Goal: Complete application form

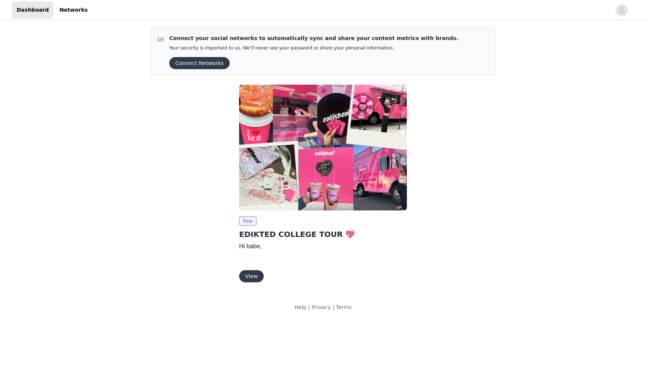
click at [256, 272] on button "View" at bounding box center [251, 276] width 25 height 12
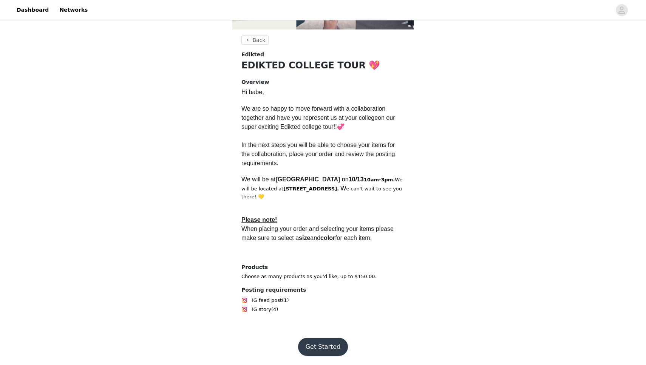
scroll to position [136, 0]
click at [325, 344] on button "Get Started" at bounding box center [323, 347] width 50 height 18
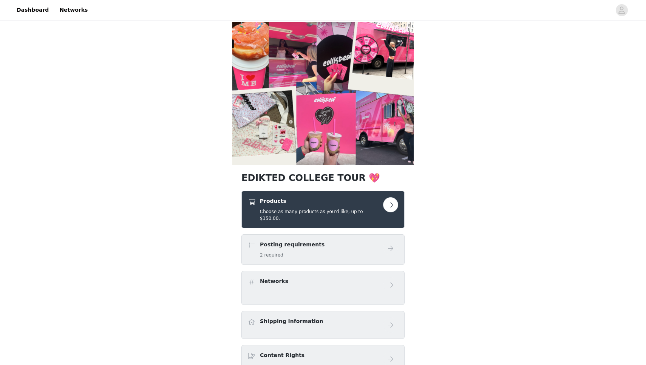
click at [344, 208] on div "Products Choose as many products as you'd like, up to $150.00." at bounding box center [321, 209] width 123 height 25
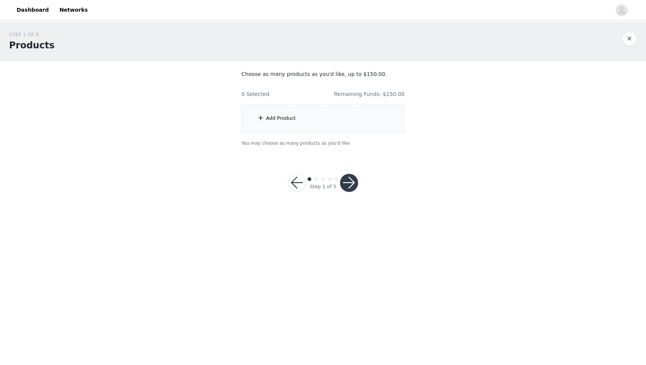
click at [342, 182] on button "button" at bounding box center [349, 183] width 18 height 18
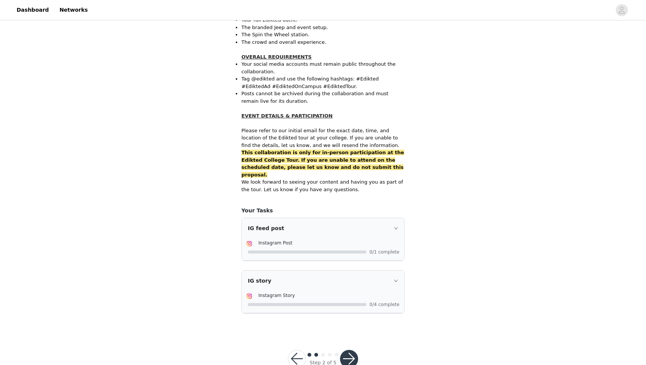
scroll to position [409, 0]
click at [299, 350] on button "button" at bounding box center [297, 359] width 18 height 18
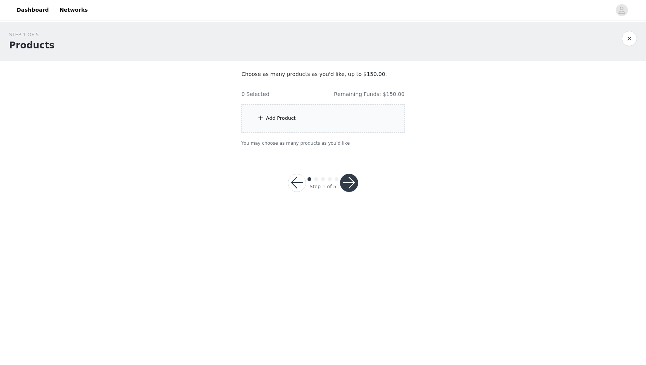
click at [305, 115] on div "Add Product" at bounding box center [323, 118] width 163 height 28
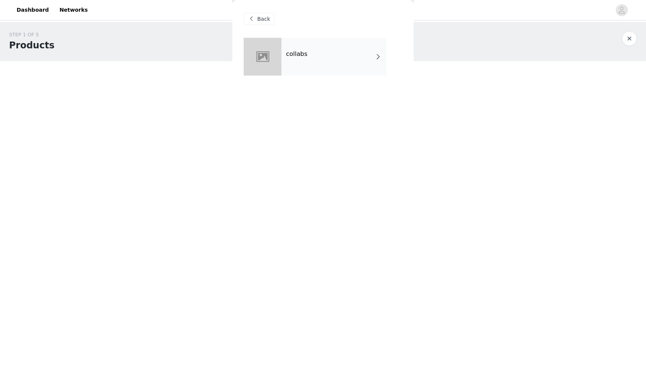
click at [336, 52] on div "collabs" at bounding box center [334, 57] width 105 height 38
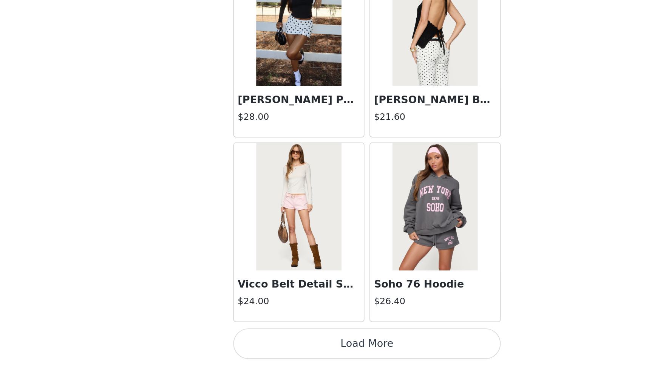
click at [244, 343] on button "Load More" at bounding box center [323, 352] width 159 height 18
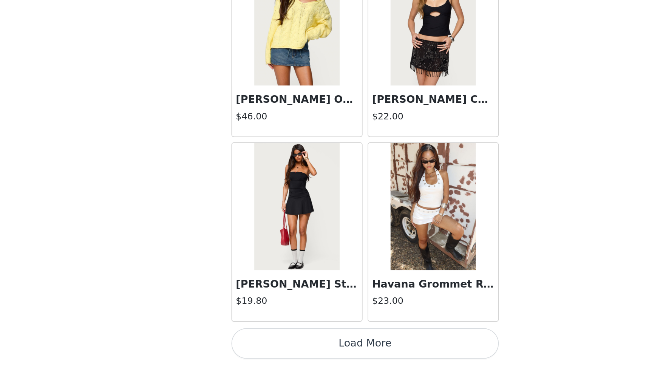
click at [244, 343] on button "Load More" at bounding box center [323, 352] width 159 height 18
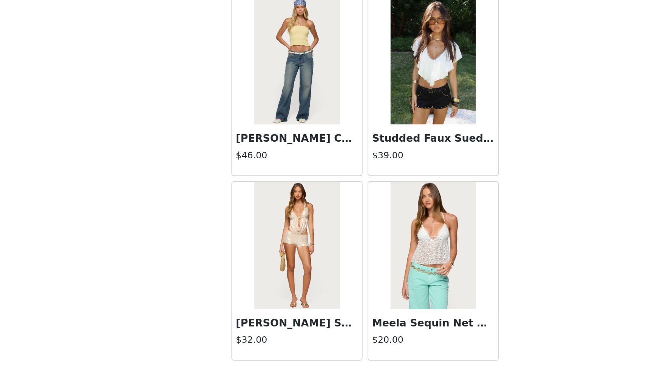
scroll to position [2180, 0]
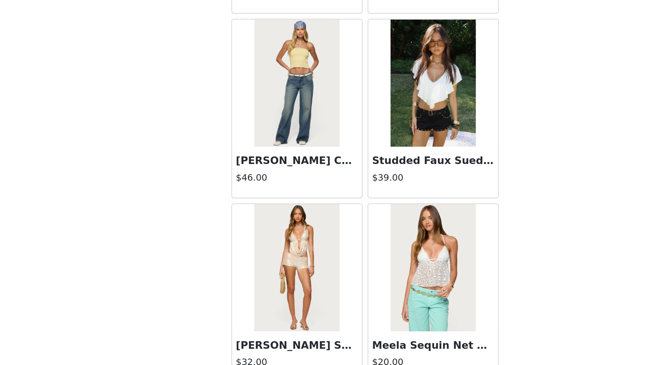
click at [338, 160] on img at bounding box center [363, 198] width 50 height 76
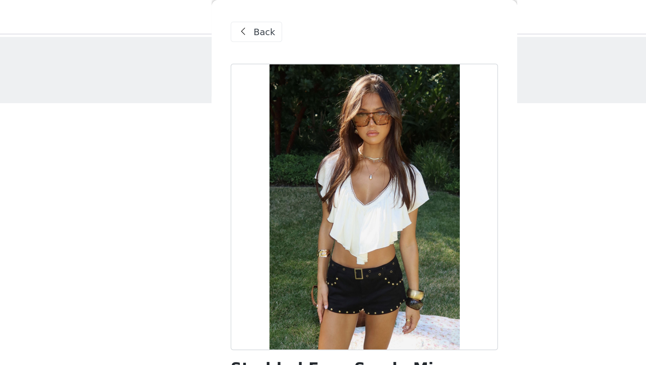
scroll to position [0, 0]
click at [257, 15] on span "Back" at bounding box center [263, 19] width 13 height 8
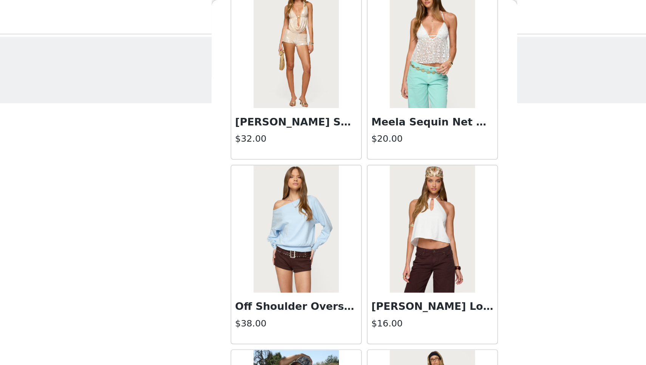
scroll to position [2461, 0]
click at [327, 183] on h3 "Oliviana Linen Look Halter Top" at bounding box center [363, 182] width 73 height 9
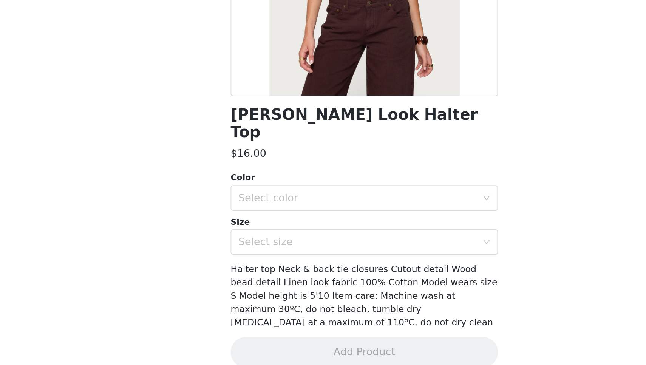
scroll to position [0, 0]
click at [248, 262] on div "Select color" at bounding box center [318, 266] width 141 height 8
click at [244, 266] on li "WHITE" at bounding box center [323, 272] width 159 height 12
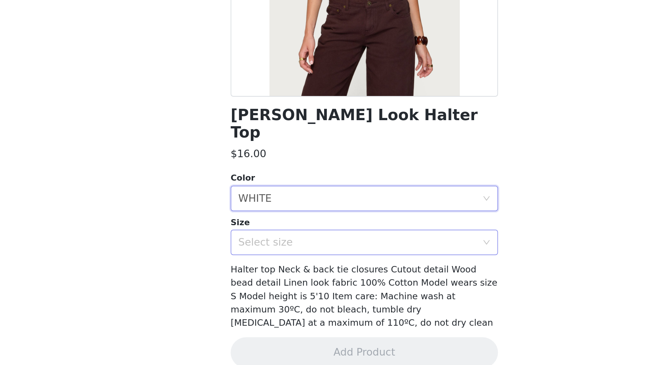
click at [248, 288] on div "Select size" at bounding box center [318, 292] width 141 height 8
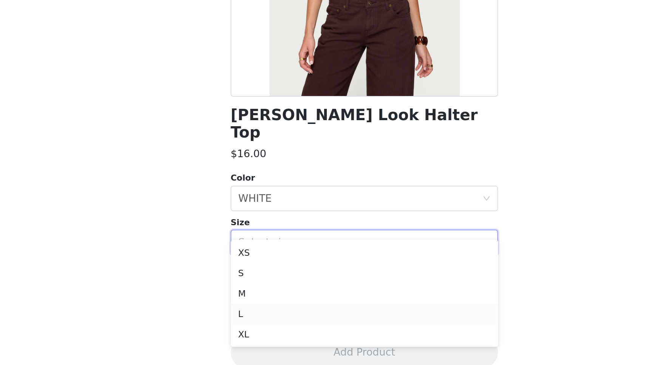
click at [244, 328] on li "L" at bounding box center [323, 334] width 159 height 12
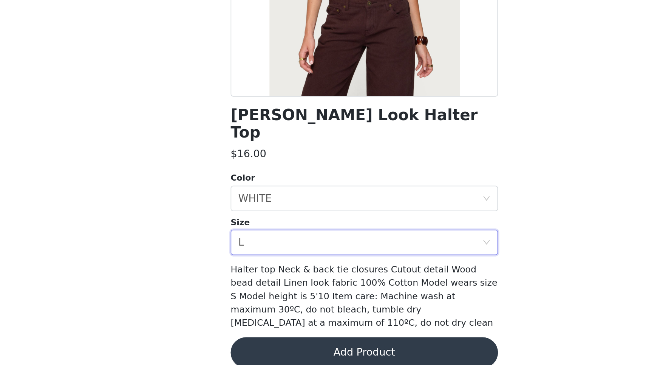
click at [244, 349] on button "Add Product" at bounding box center [323, 358] width 159 height 18
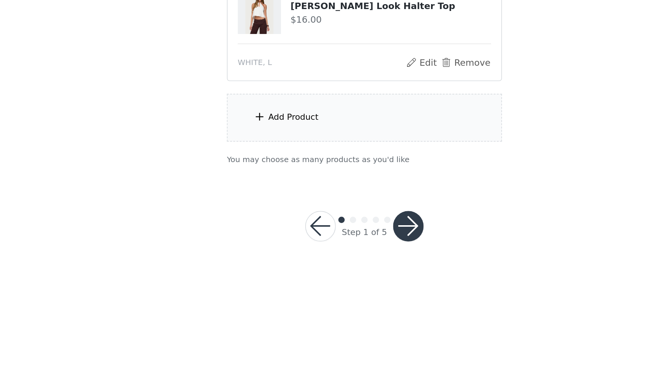
click at [242, 171] on div "Add Product" at bounding box center [323, 185] width 163 height 28
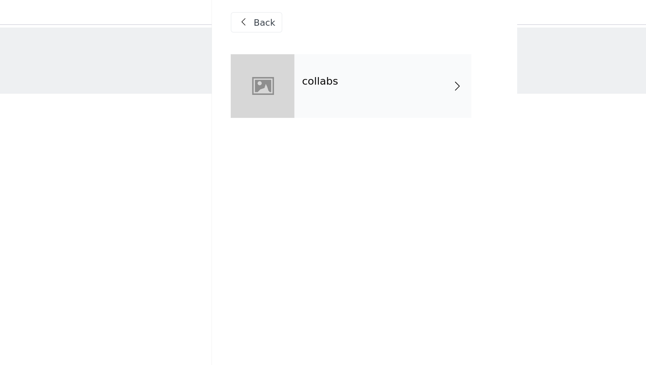
click at [282, 57] on div "collabs" at bounding box center [334, 57] width 105 height 38
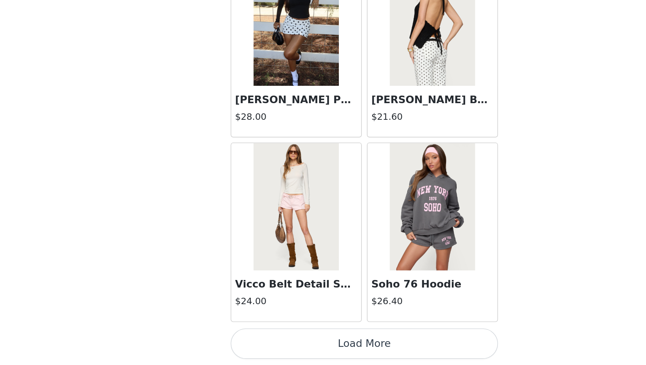
click at [244, 343] on button "Load More" at bounding box center [323, 352] width 159 height 18
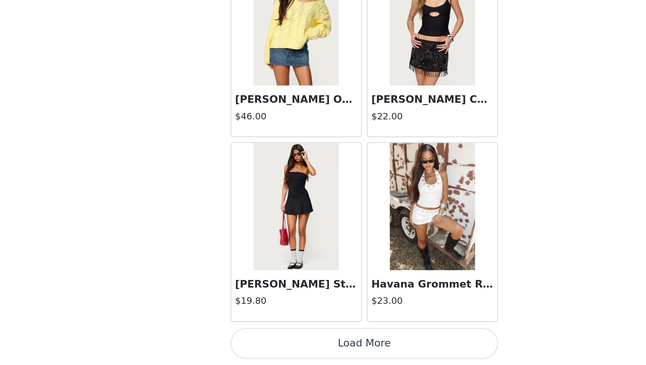
click at [244, 343] on button "Load More" at bounding box center [323, 352] width 159 height 18
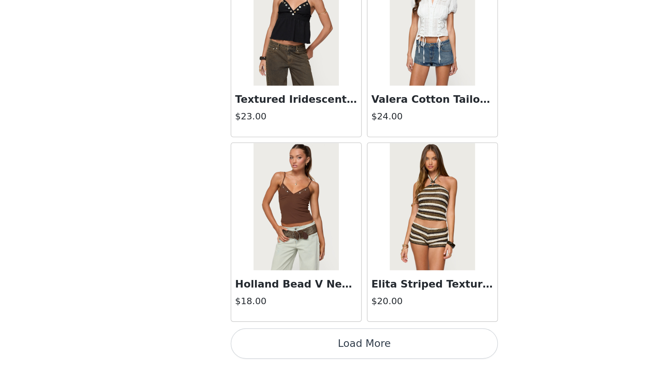
scroll to position [2984, 0]
click at [244, 343] on button "Load More" at bounding box center [323, 352] width 159 height 18
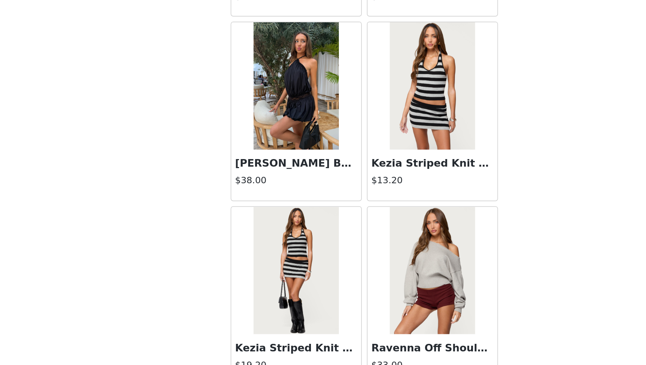
scroll to position [3823, 0]
click at [246, 241] on h3 "Aida Backless Bubble Mini Dress" at bounding box center [282, 245] width 73 height 9
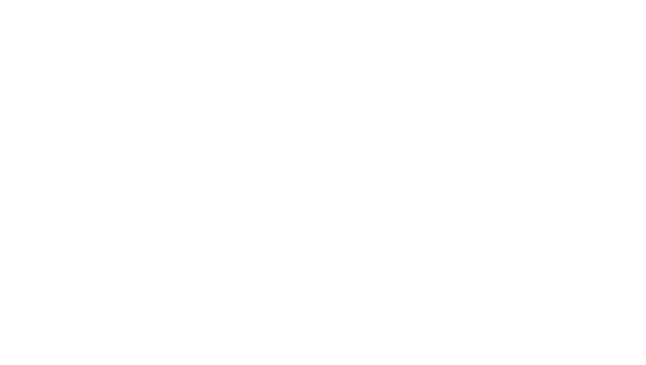
scroll to position [0, 0]
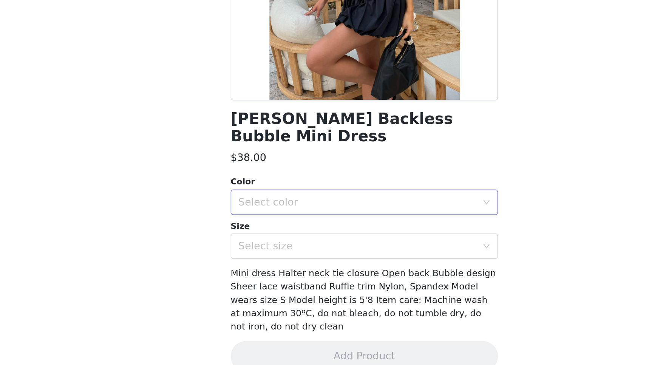
click at [248, 265] on div "Select color" at bounding box center [318, 269] width 141 height 8
click at [244, 268] on li "BLACK" at bounding box center [323, 274] width 159 height 12
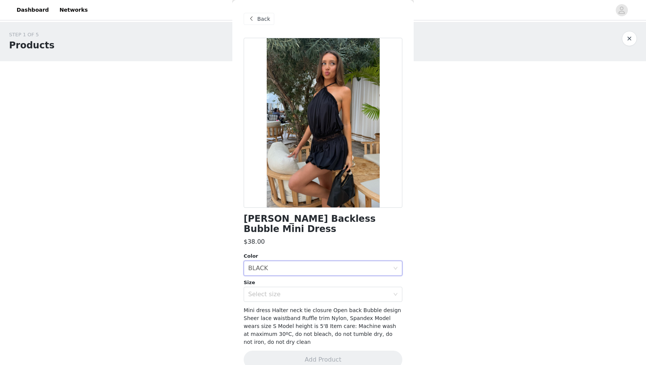
click at [262, 22] on span "Back" at bounding box center [263, 19] width 13 height 8
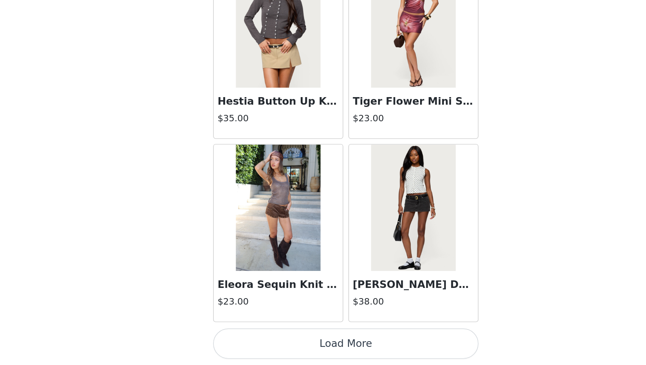
click at [246, 313] on h3 "Eleora Sequin Knit Tank Top" at bounding box center [282, 317] width 73 height 9
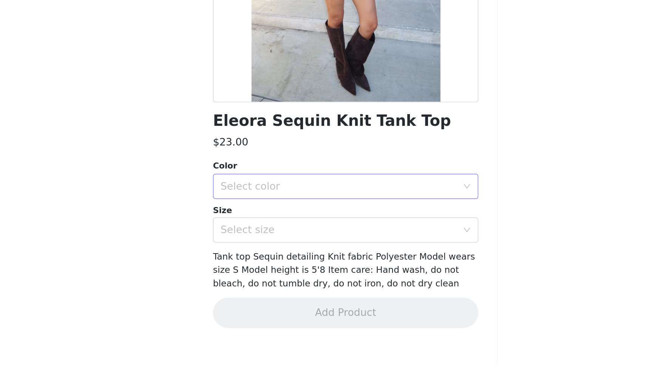
click at [248, 254] on div "Select color" at bounding box center [318, 258] width 141 height 8
click at [244, 268] on li "BROWN" at bounding box center [323, 274] width 159 height 12
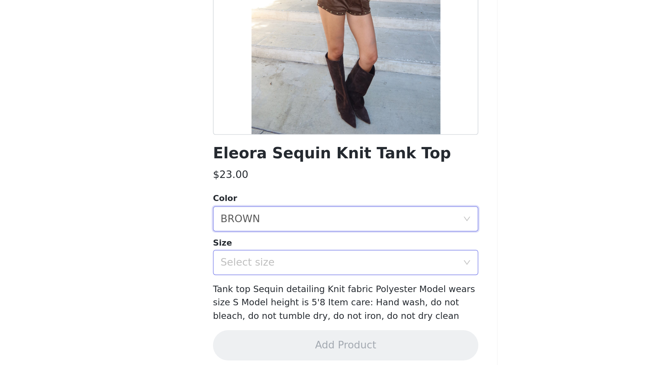
click at [248, 277] on div "Select size" at bounding box center [320, 284] width 145 height 14
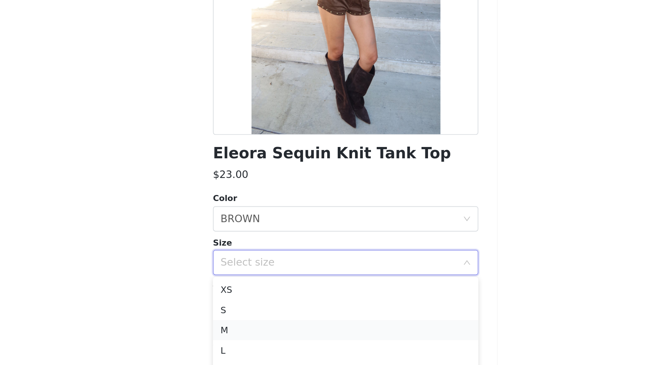
click at [244, 319] on li "M" at bounding box center [323, 325] width 159 height 12
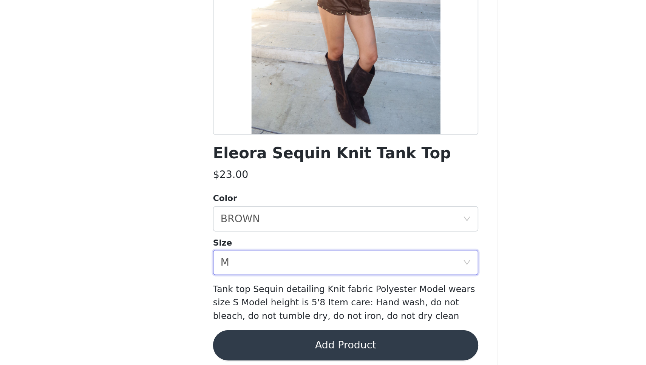
click at [244, 325] on button "Add Product" at bounding box center [323, 334] width 159 height 18
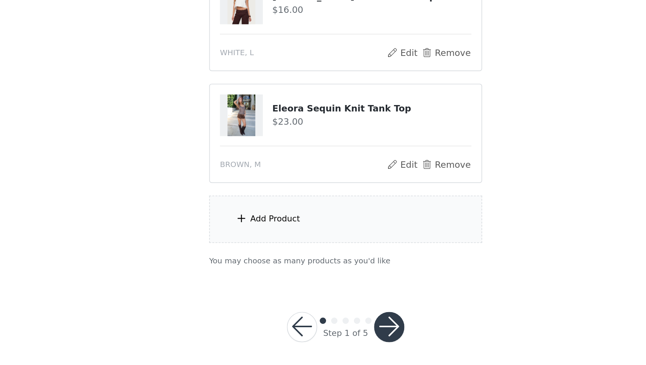
click at [242, 238] on div "Add Product" at bounding box center [323, 252] width 163 height 28
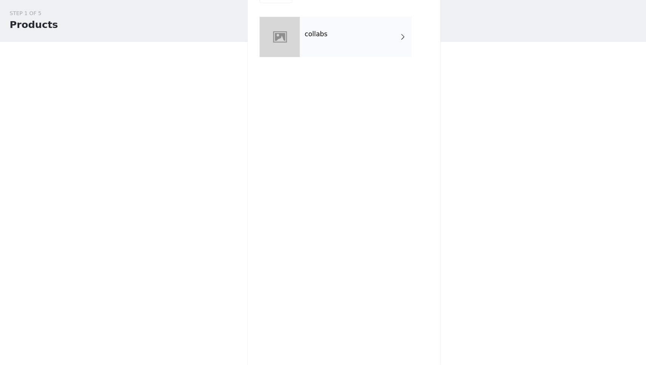
click at [322, 38] on div "collabs" at bounding box center [334, 57] width 105 height 38
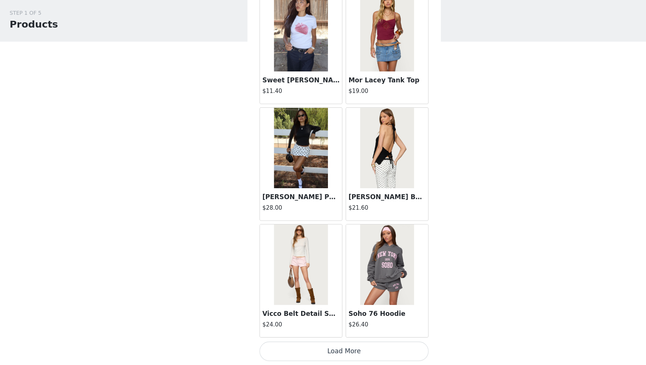
click at [339, 343] on button "Load More" at bounding box center [323, 352] width 159 height 18
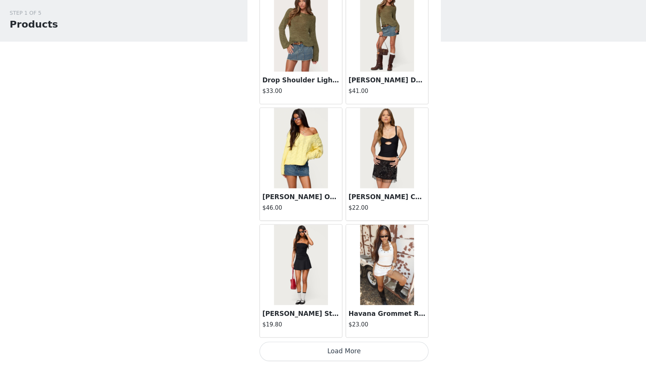
click at [316, 343] on button "Load More" at bounding box center [323, 352] width 159 height 18
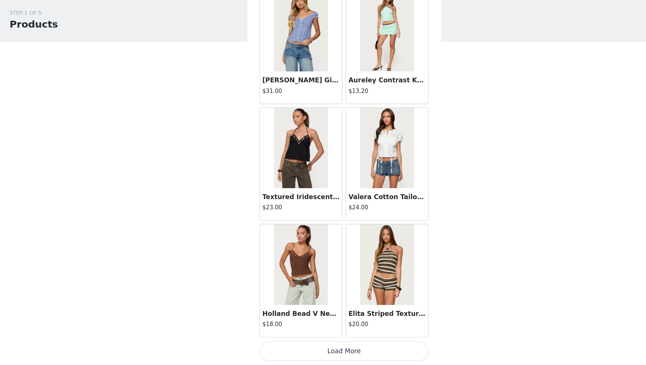
click at [317, 343] on button "Load More" at bounding box center [323, 352] width 159 height 18
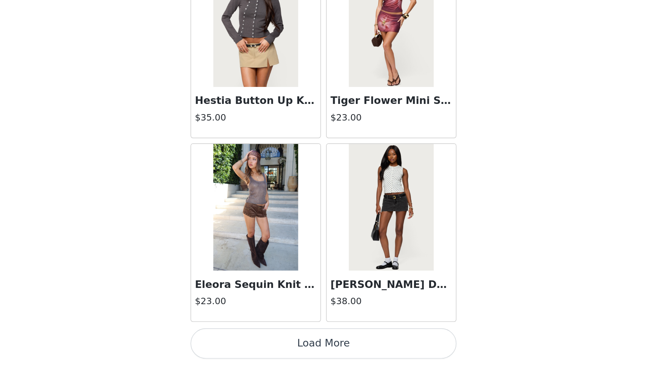
click at [244, 343] on button "Load More" at bounding box center [323, 352] width 159 height 18
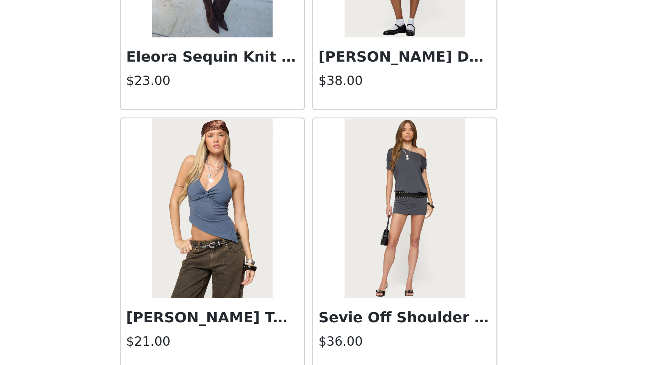
scroll to position [4182, 0]
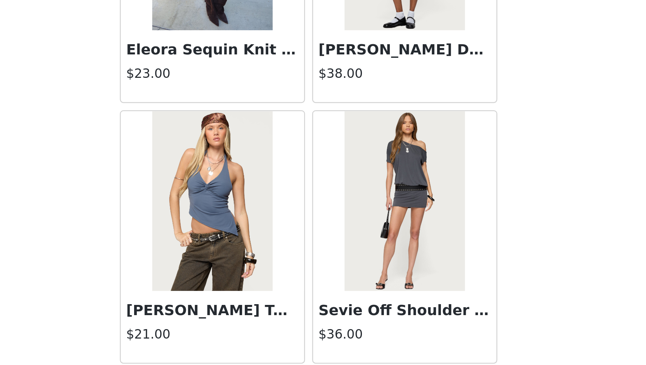
click at [327, 320] on h3 "Sevie Off Shoulder Mini Dress" at bounding box center [363, 324] width 73 height 9
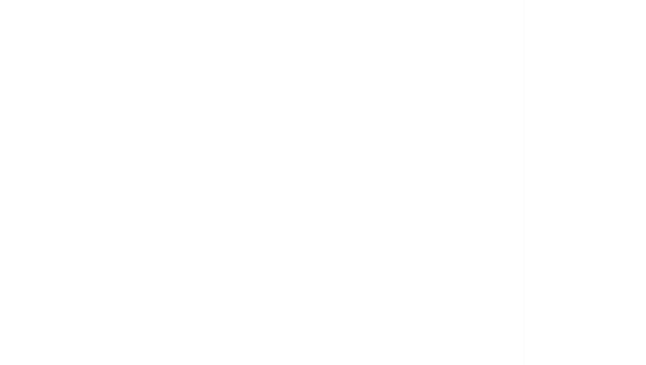
scroll to position [0, 0]
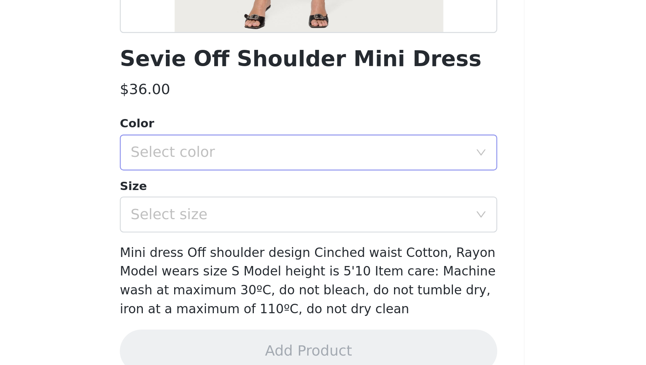
click at [248, 254] on div "Select color" at bounding box center [318, 258] width 141 height 8
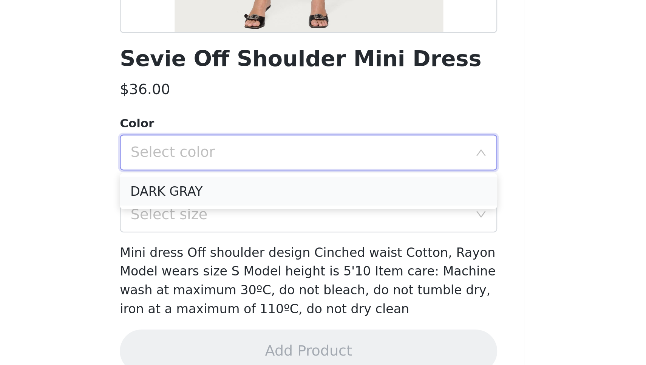
click at [244, 268] on li "DARK GRAY" at bounding box center [323, 274] width 159 height 12
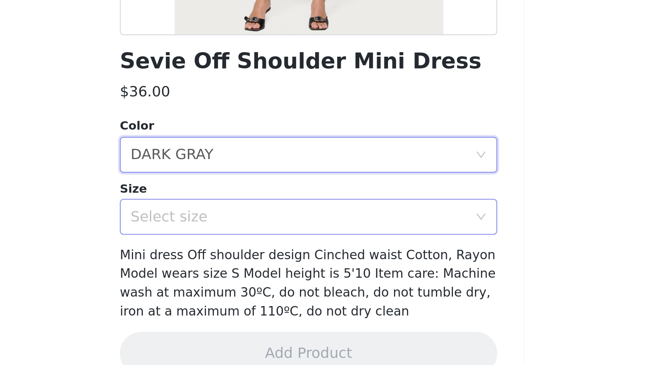
click at [248, 280] on div "Select size" at bounding box center [318, 284] width 141 height 8
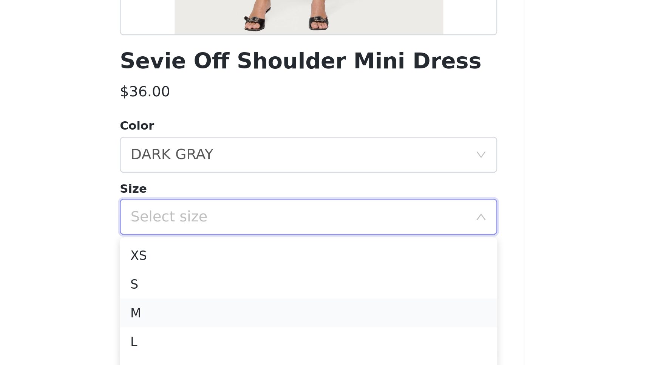
click at [244, 319] on li "M" at bounding box center [323, 325] width 159 height 12
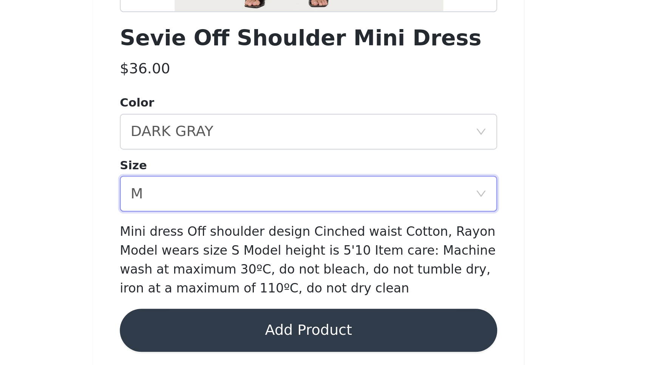
click at [244, 333] on button "Add Product" at bounding box center [323, 342] width 159 height 18
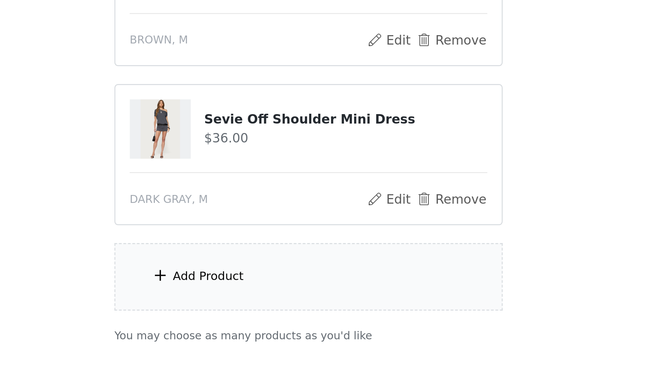
scroll to position [45, 0]
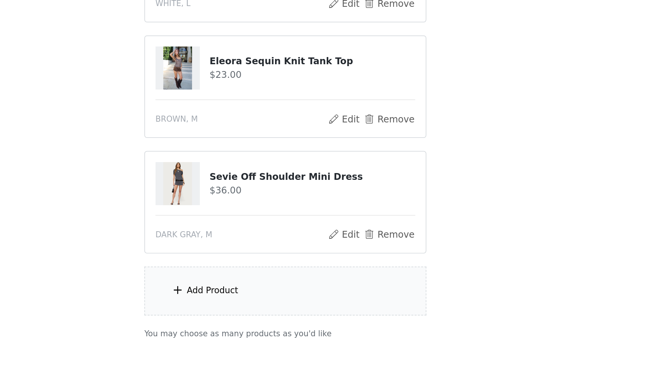
click at [266, 270] on div "Add Product" at bounding box center [281, 274] width 30 height 8
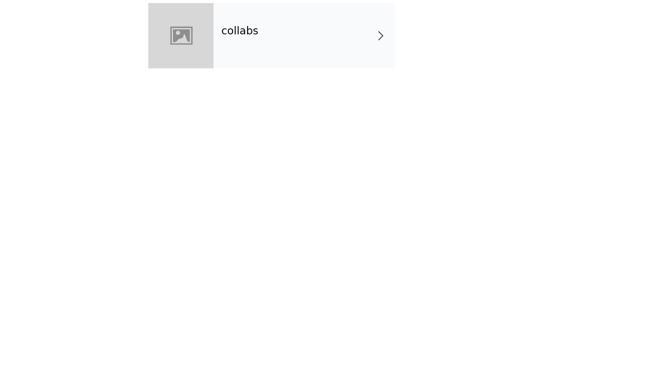
scroll to position [40, 0]
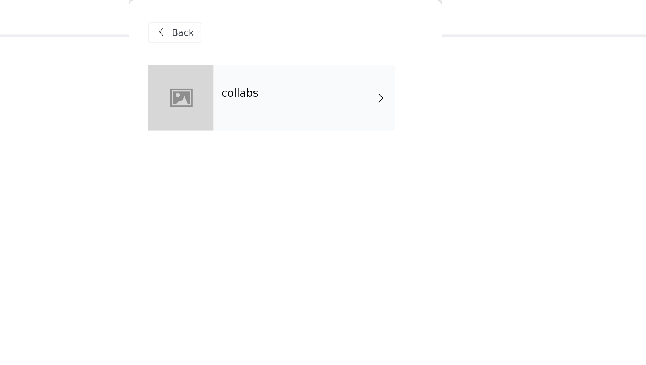
click at [282, 70] on div "collabs" at bounding box center [334, 57] width 105 height 38
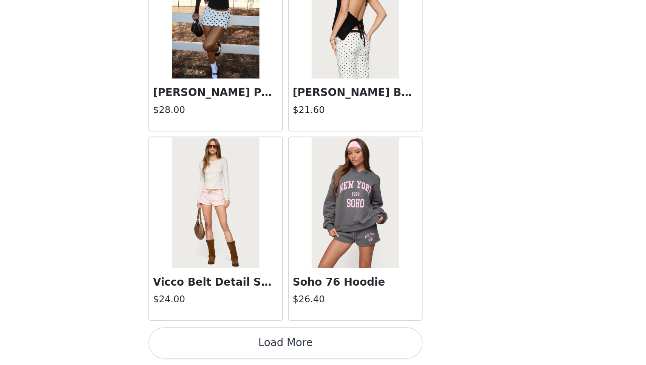
scroll to position [45, 0]
click at [244, 343] on button "Load More" at bounding box center [323, 352] width 159 height 18
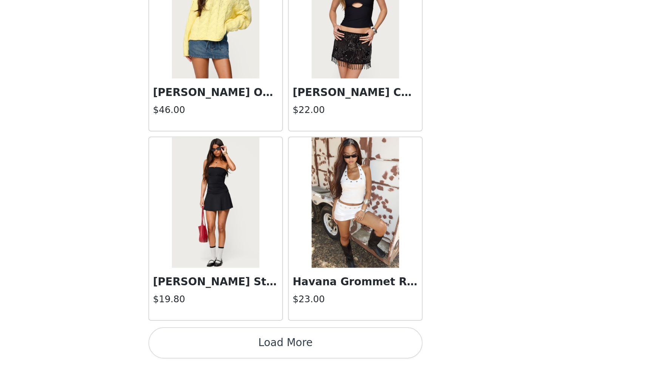
click at [244, 343] on button "Load More" at bounding box center [323, 352] width 159 height 18
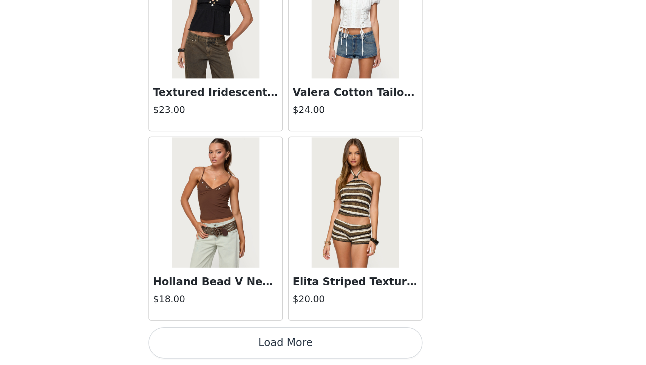
click at [244, 343] on button "Load More" at bounding box center [323, 352] width 159 height 18
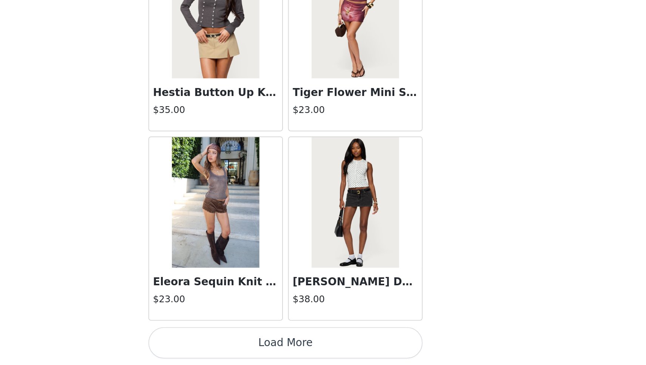
click at [244, 343] on button "Load More" at bounding box center [323, 352] width 159 height 18
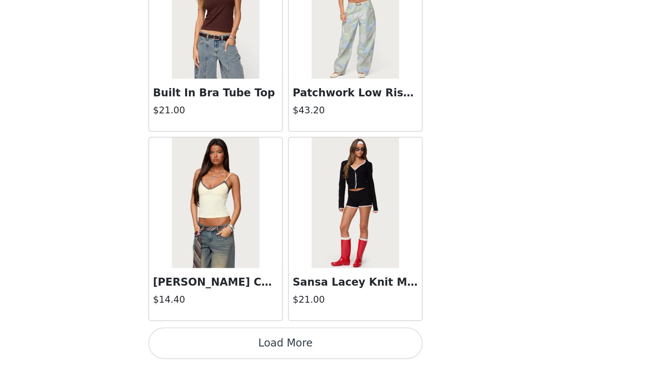
click at [244, 343] on button "Load More" at bounding box center [323, 352] width 159 height 18
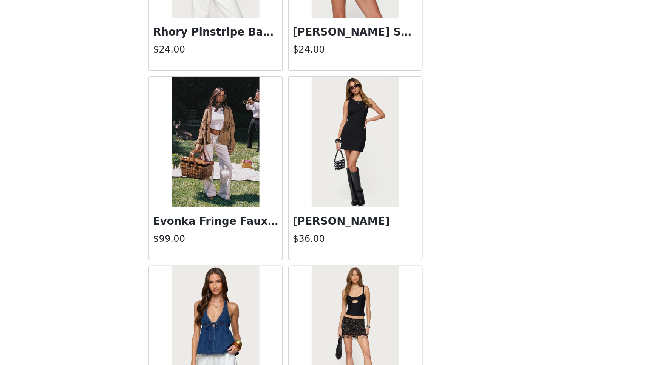
scroll to position [5542, 0]
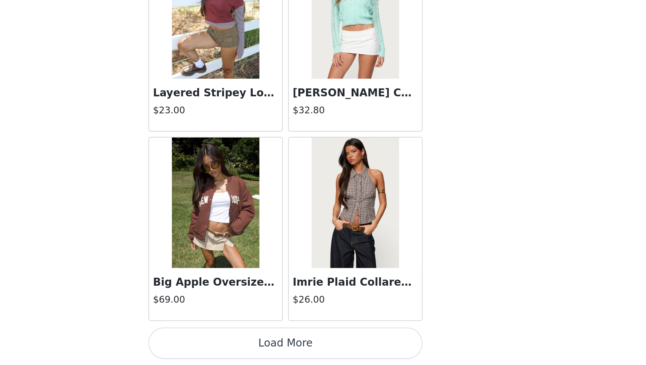
click at [244, 343] on button "Load More" at bounding box center [323, 352] width 159 height 18
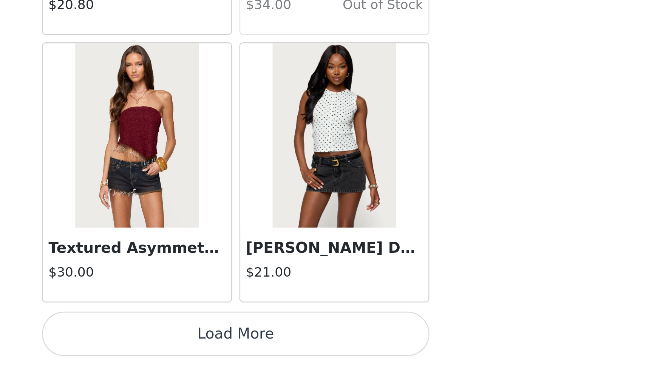
scroll to position [45, 0]
click at [244, 343] on button "Load More" at bounding box center [323, 352] width 159 height 18
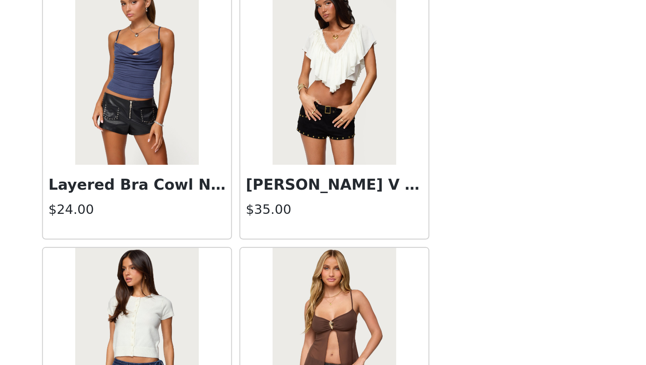
scroll to position [8374, 0]
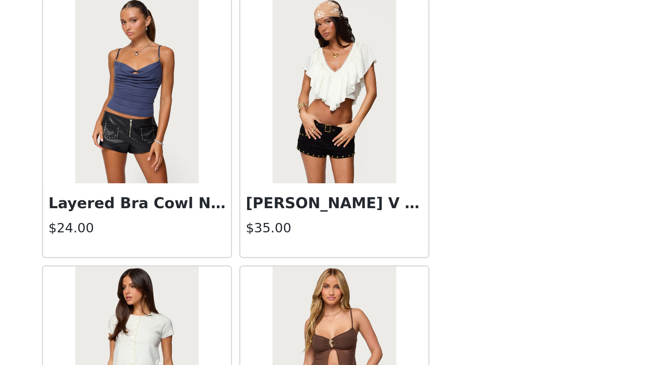
click at [338, 215] on img at bounding box center [363, 253] width 50 height 76
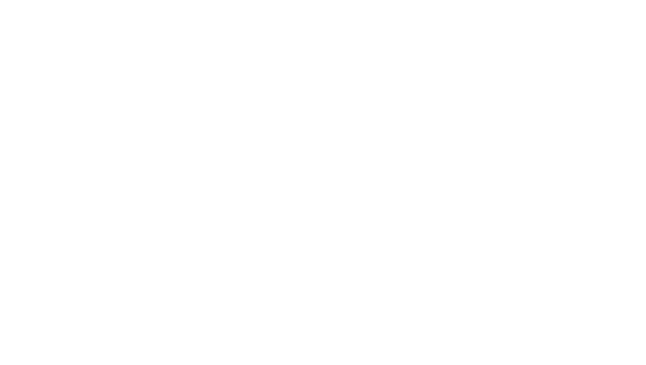
scroll to position [0, 0]
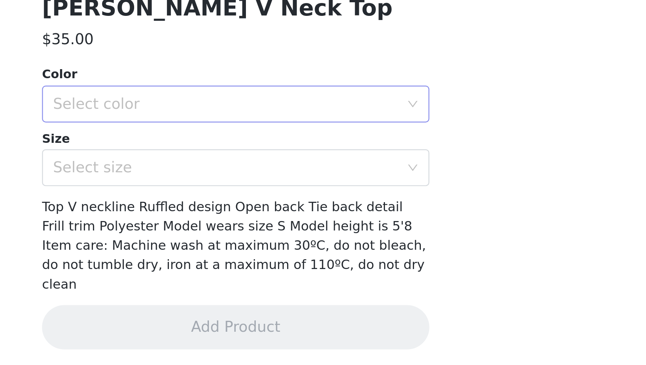
click at [248, 254] on div "Select color" at bounding box center [318, 258] width 141 height 8
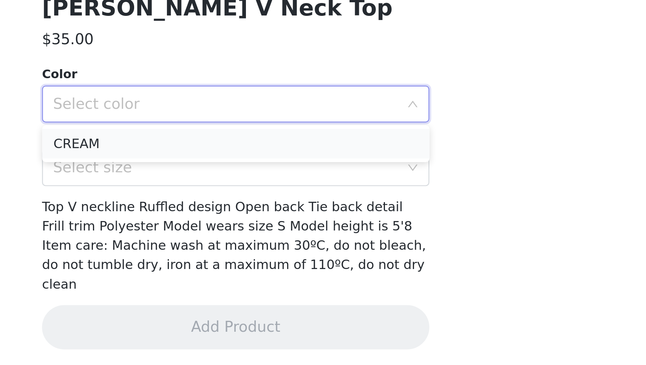
click at [244, 268] on li "CREAM" at bounding box center [323, 274] width 159 height 12
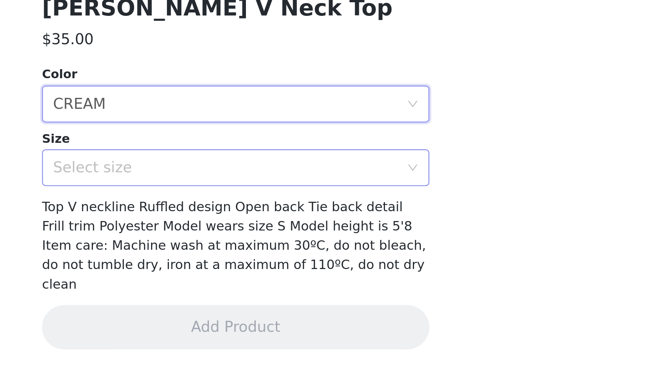
click at [248, 280] on div "Select size" at bounding box center [318, 284] width 141 height 8
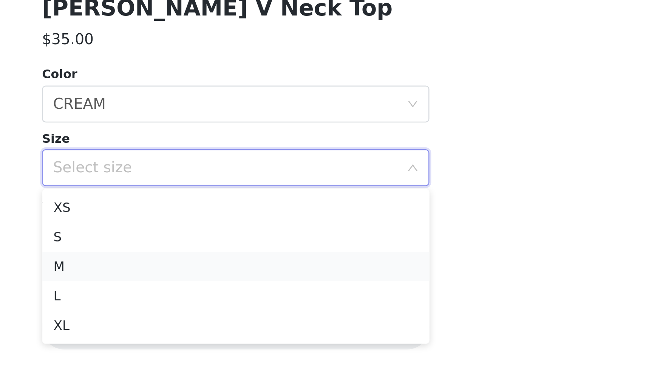
click at [244, 319] on li "M" at bounding box center [323, 325] width 159 height 12
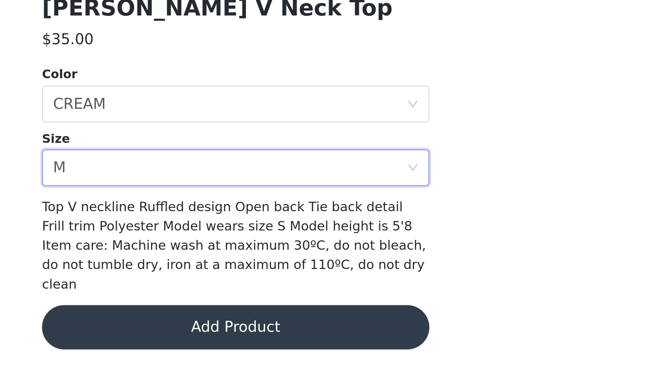
click at [244, 341] on button "Add Product" at bounding box center [323, 350] width 159 height 18
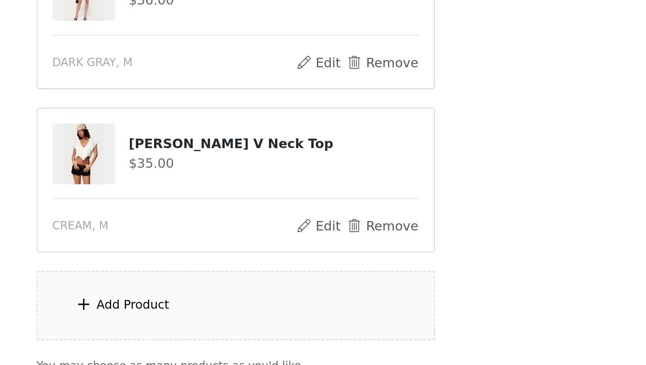
scroll to position [53, 0]
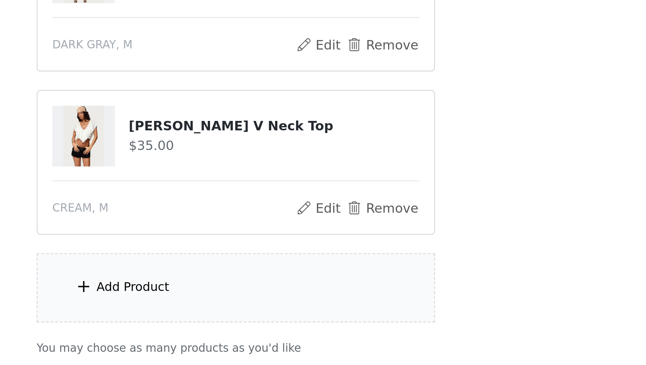
click at [266, 330] on div "Add Product" at bounding box center [281, 334] width 30 height 8
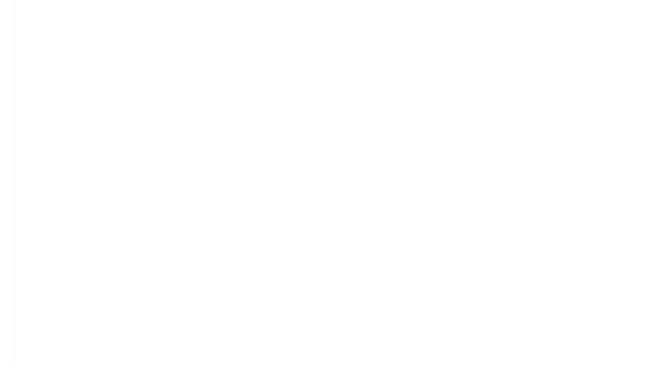
scroll to position [112, 0]
click at [282, 38] on div "collabs" at bounding box center [334, 57] width 105 height 38
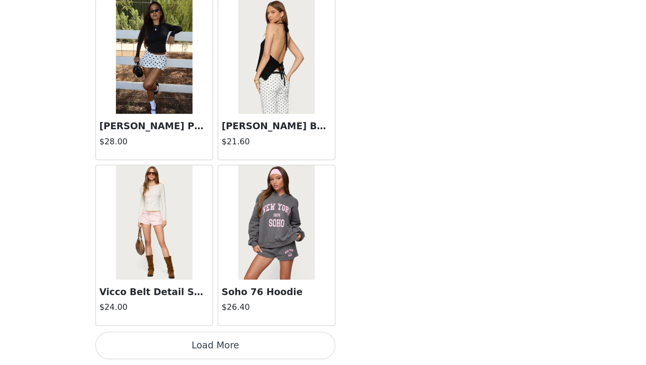
scroll to position [112, 0]
click at [244, 343] on button "Load More" at bounding box center [323, 352] width 159 height 18
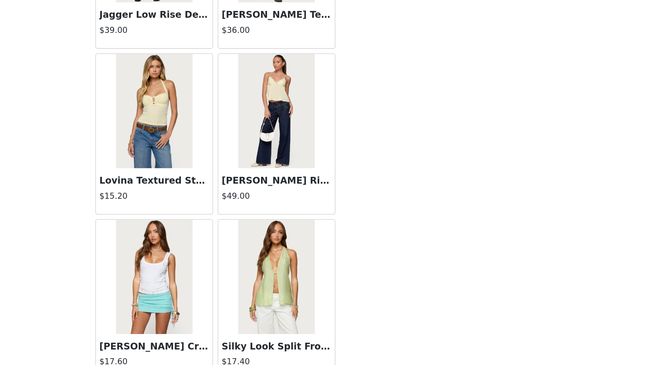
scroll to position [1303, 0]
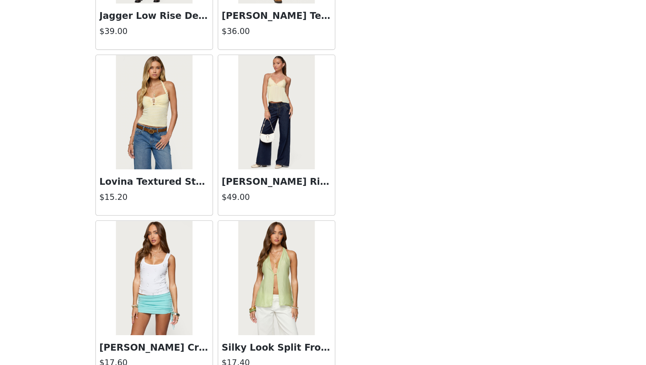
click at [338, 160] on img at bounding box center [363, 198] width 50 height 76
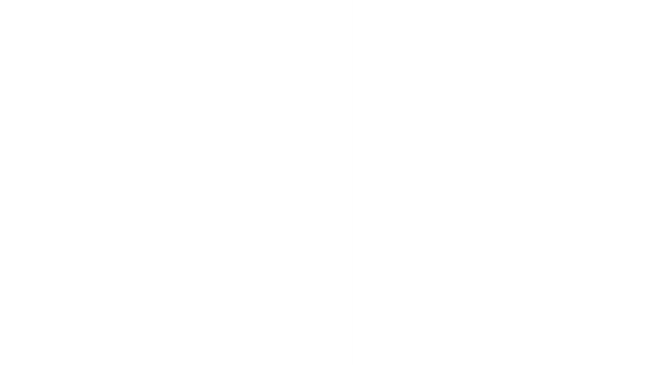
scroll to position [0, 0]
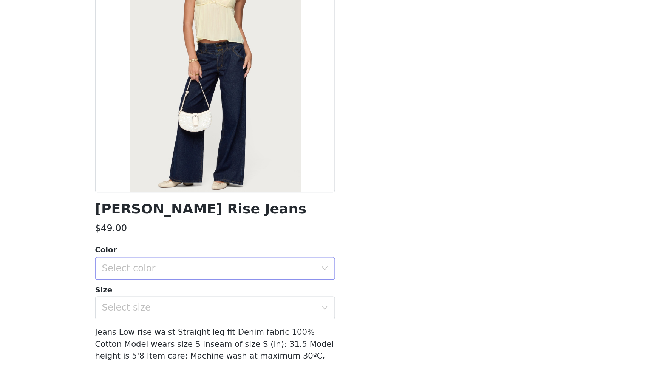
click at [248, 254] on div "Select color" at bounding box center [318, 258] width 141 height 8
click at [244, 268] on li "BLUE" at bounding box center [323, 274] width 159 height 12
click at [248, 280] on div "Select size" at bounding box center [318, 284] width 141 height 8
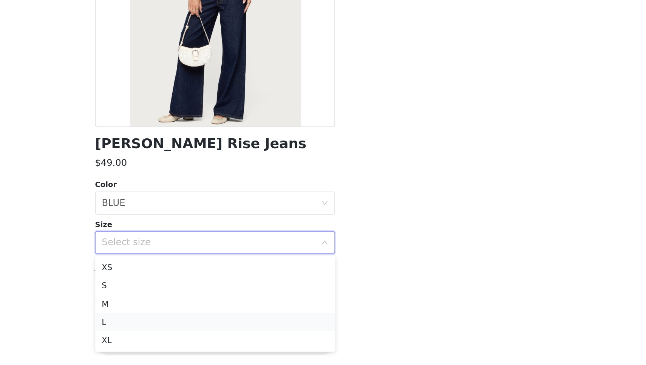
scroll to position [112, 0]
click at [244, 331] on li "L" at bounding box center [323, 337] width 159 height 12
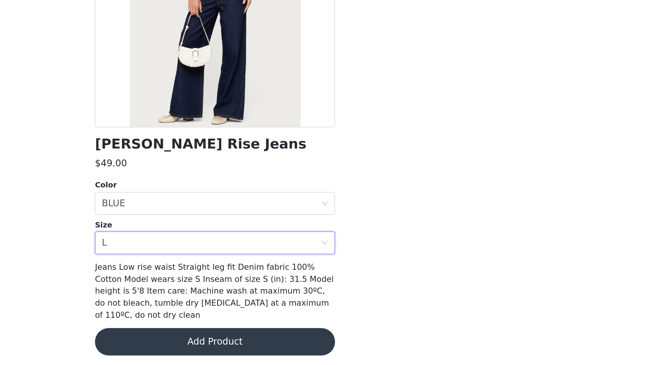
click at [244, 341] on button "Add Product" at bounding box center [323, 350] width 159 height 18
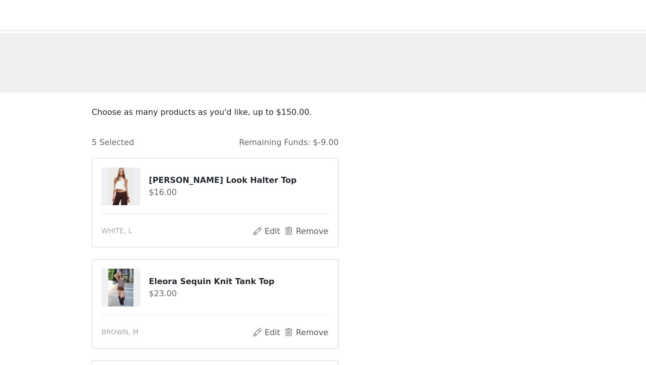
scroll to position [0, 0]
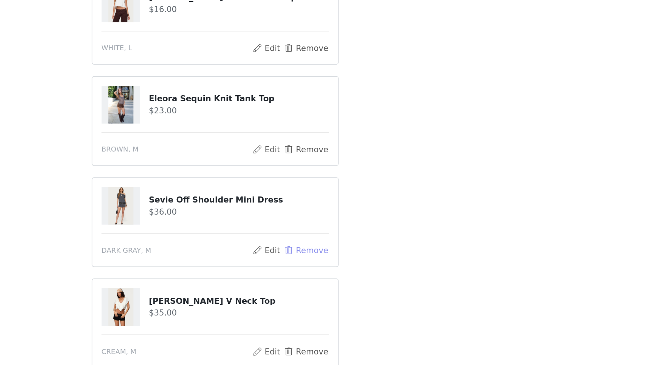
click at [368, 282] on button "Remove" at bounding box center [383, 286] width 30 height 9
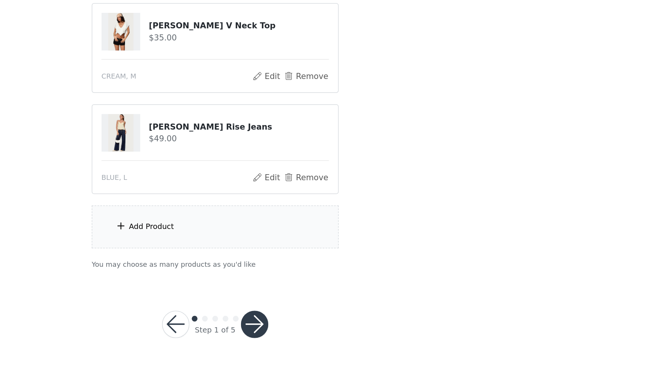
scroll to position [112, 0]
click at [242, 260] on div "Add Product" at bounding box center [323, 274] width 163 height 28
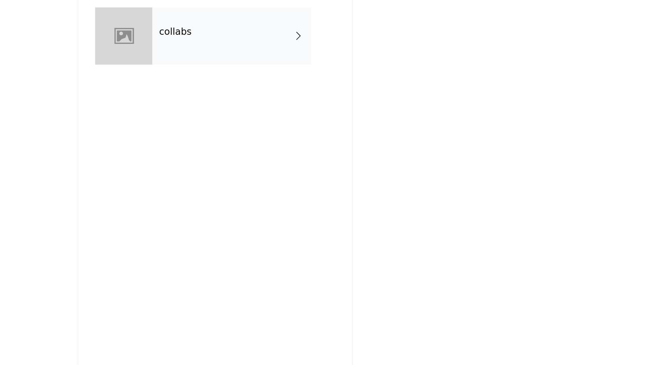
click at [282, 38] on div "collabs" at bounding box center [334, 57] width 105 height 38
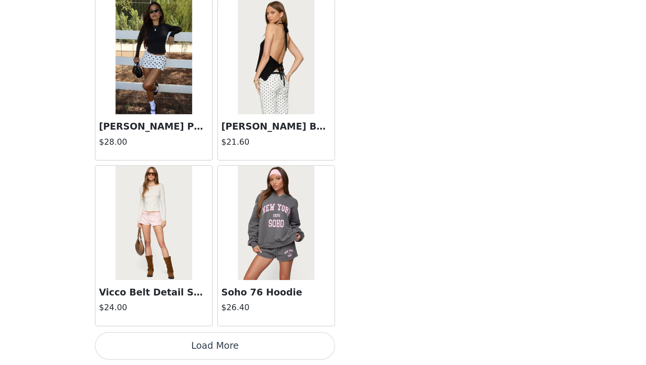
click at [244, 343] on button "Load More" at bounding box center [323, 352] width 159 height 18
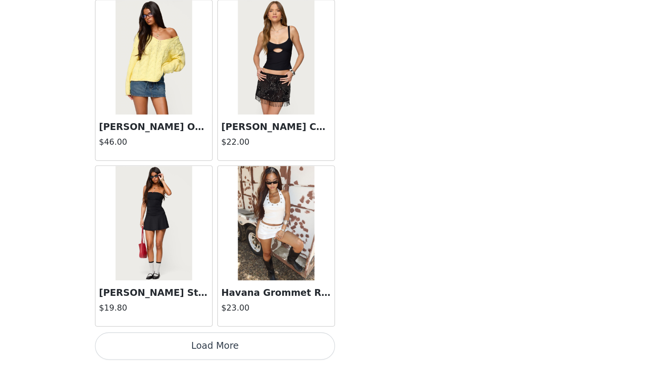
click at [244, 343] on button "Load More" at bounding box center [323, 352] width 159 height 18
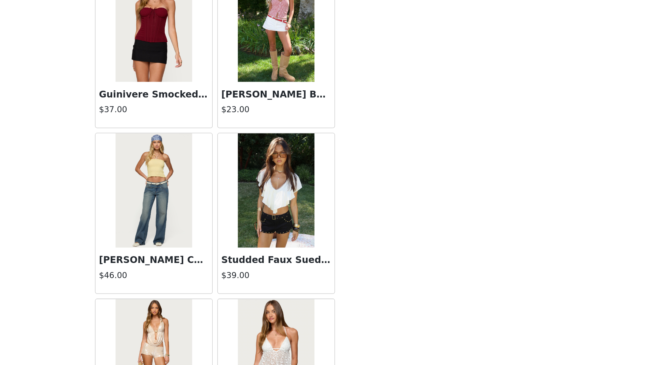
scroll to position [2145, 0]
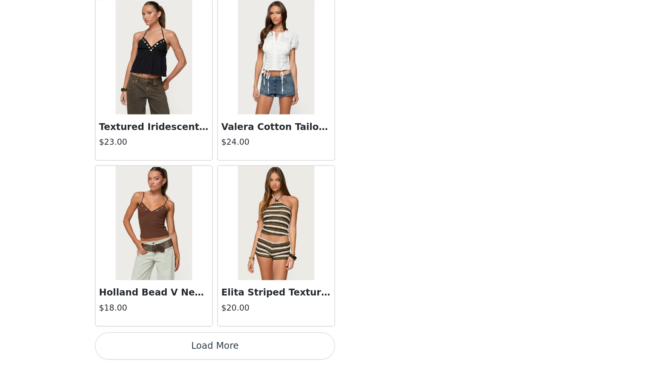
click at [244, 343] on button "Load More" at bounding box center [323, 352] width 159 height 18
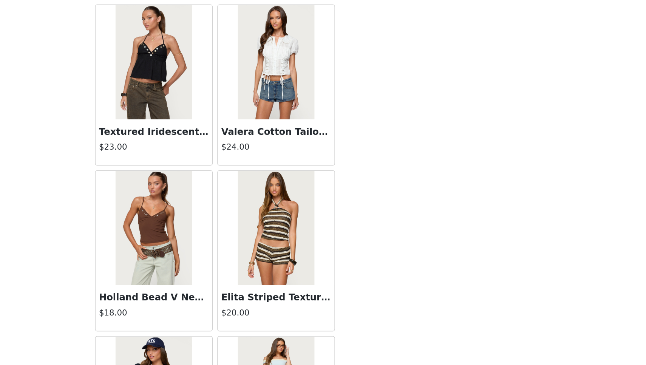
scroll to position [112, 0]
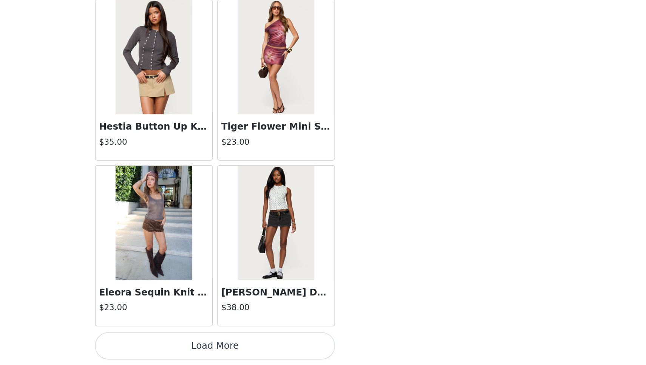
click at [244, 343] on button "Load More" at bounding box center [323, 352] width 159 height 18
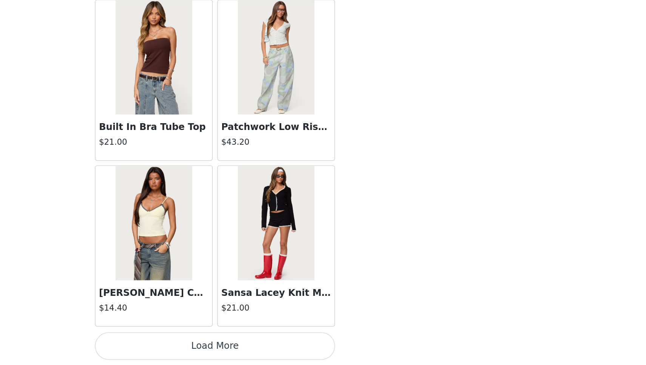
scroll to position [5176, 0]
click at [244, 343] on button "Load More" at bounding box center [323, 352] width 159 height 18
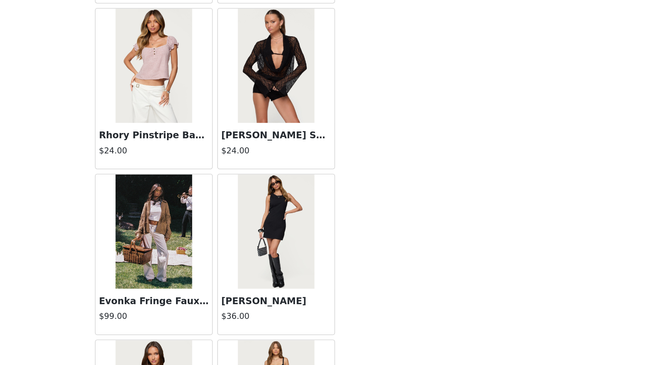
scroll to position [5504, 0]
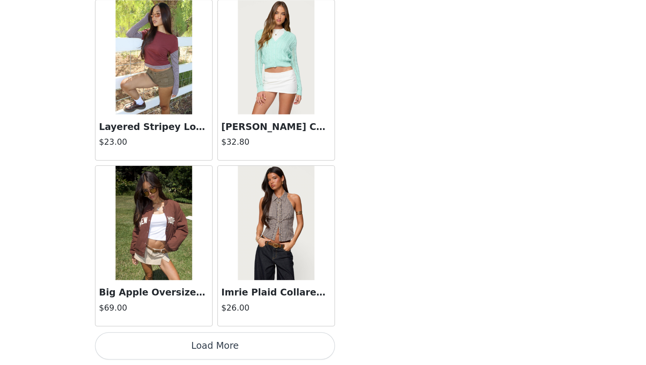
click at [244, 343] on button "Load More" at bounding box center [323, 352] width 159 height 18
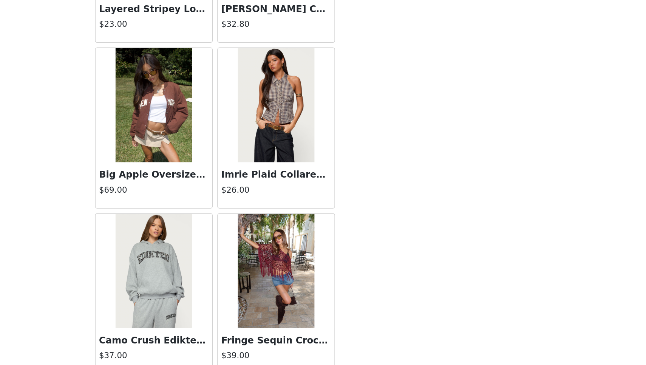
scroll to position [6356, 0]
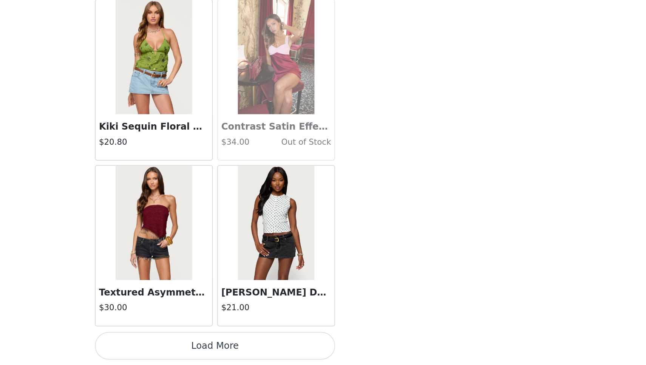
click at [244, 343] on button "Load More" at bounding box center [323, 352] width 159 height 18
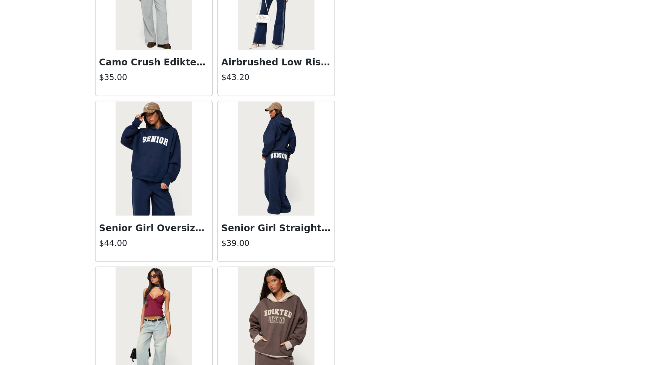
scroll to position [8070, 0]
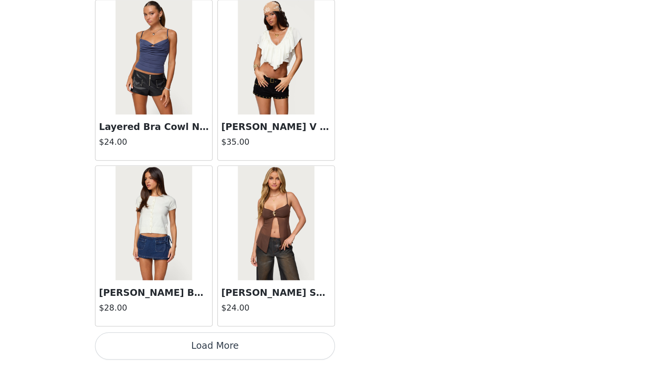
click at [244, 343] on button "Load More" at bounding box center [323, 352] width 159 height 18
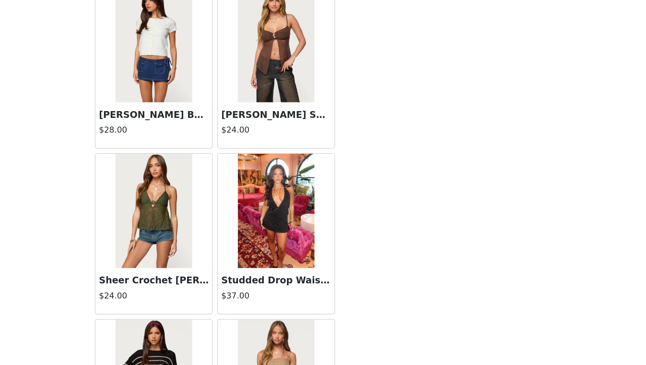
scroll to position [8588, 0]
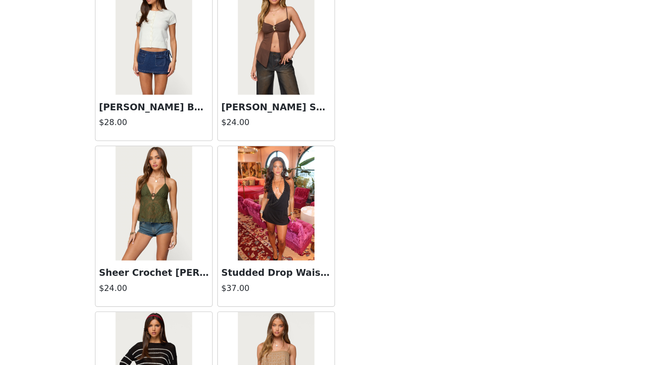
click at [338, 220] on img at bounding box center [363, 258] width 50 height 76
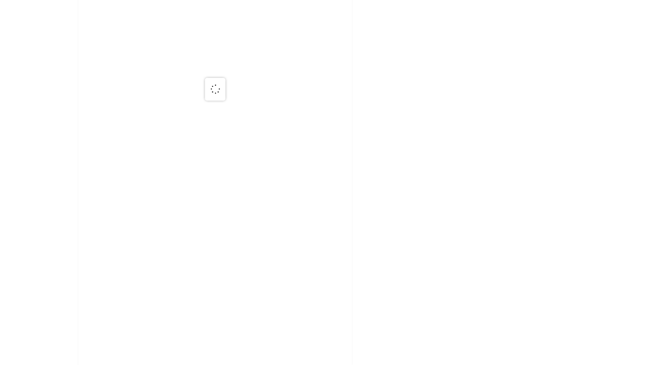
scroll to position [0, 0]
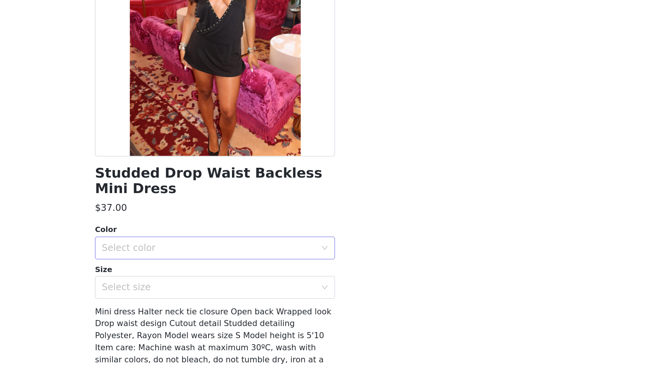
click at [248, 265] on div "Select color" at bounding box center [318, 269] width 141 height 8
click at [244, 279] on li "BLACK" at bounding box center [323, 285] width 159 height 12
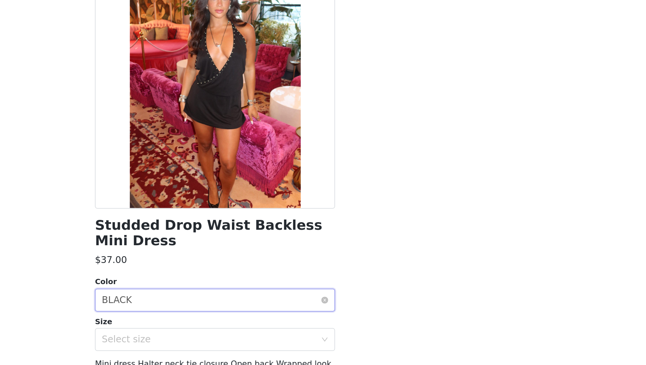
scroll to position [12, 0]
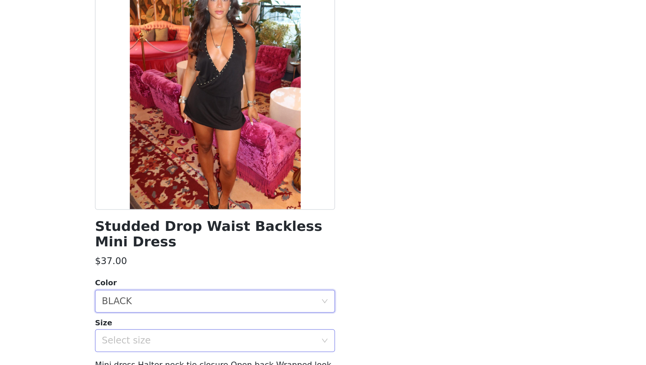
click at [248, 278] on div "Select size" at bounding box center [318, 282] width 141 height 8
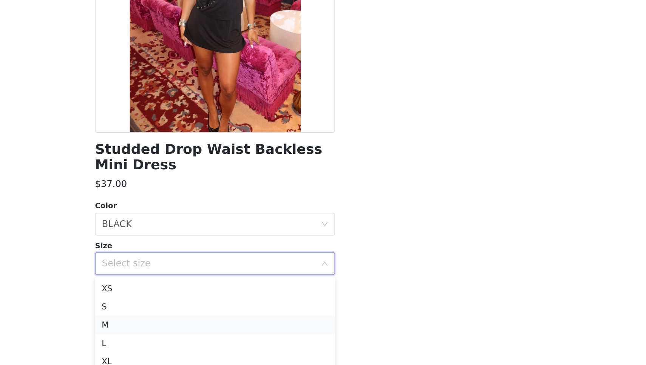
click at [244, 316] on li "M" at bounding box center [323, 322] width 159 height 12
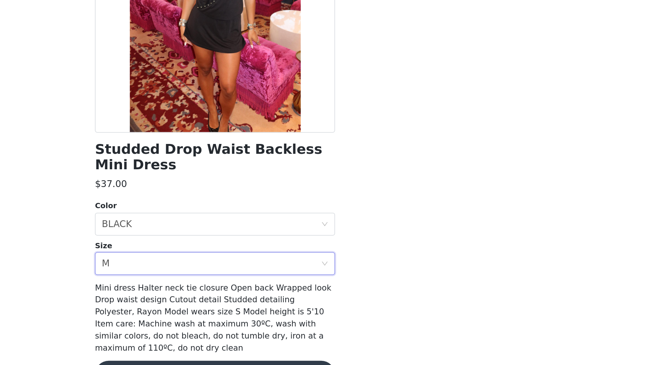
click at [244, 346] on button "Add Product" at bounding box center [323, 355] width 159 height 18
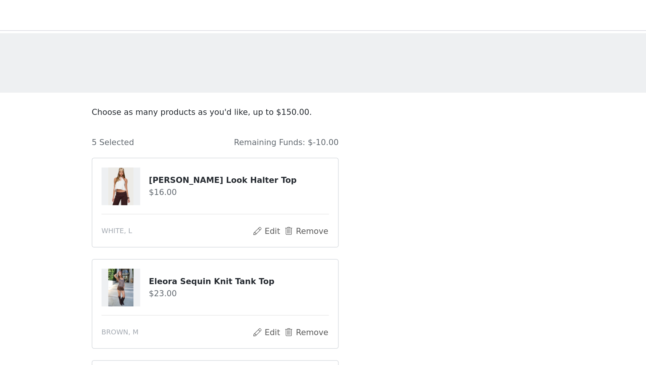
scroll to position [0, 0]
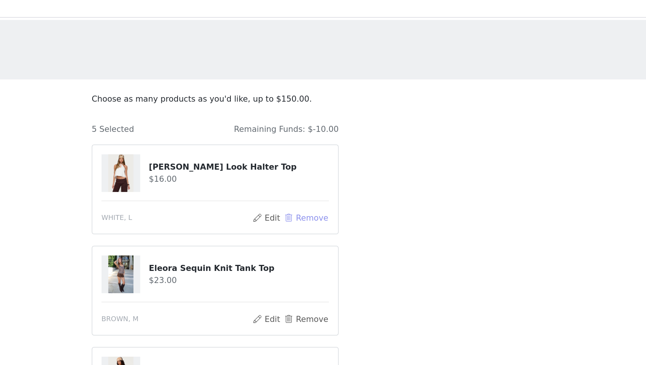
click at [368, 148] on button "Remove" at bounding box center [383, 152] width 30 height 9
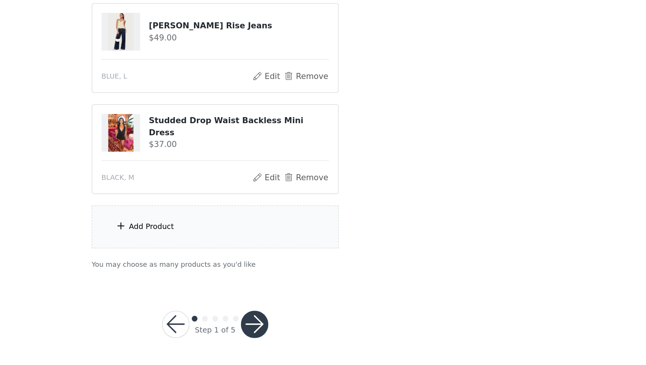
scroll to position [112, 0]
click at [340, 329] on button "button" at bounding box center [349, 338] width 18 height 18
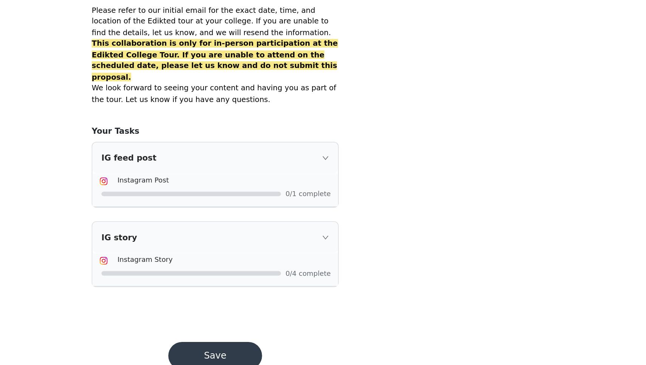
scroll to position [409, 0]
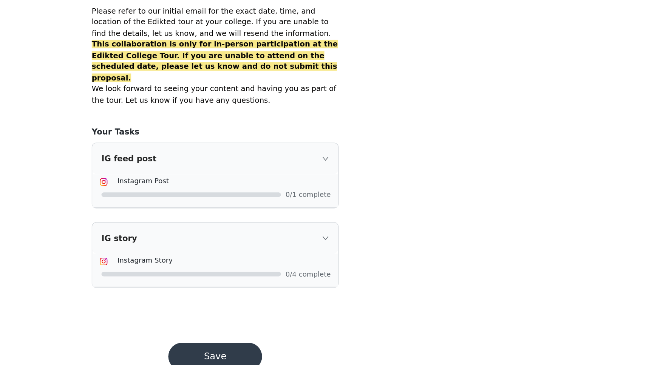
click at [292, 350] on button "Save" at bounding box center [323, 359] width 62 height 18
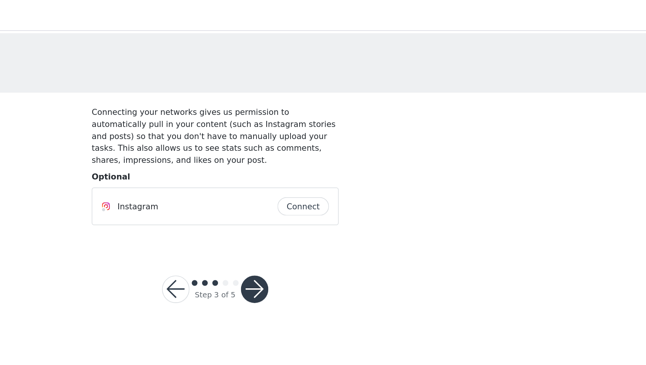
click at [364, 140] on button "Connect" at bounding box center [381, 136] width 34 height 12
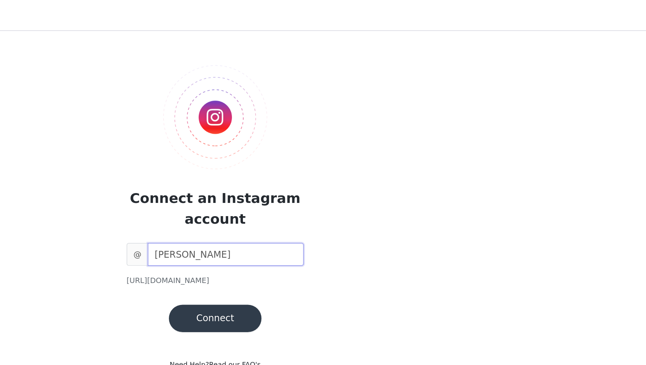
type input "riley_stillwagon"
click at [293, 212] on button "Connect" at bounding box center [323, 210] width 61 height 18
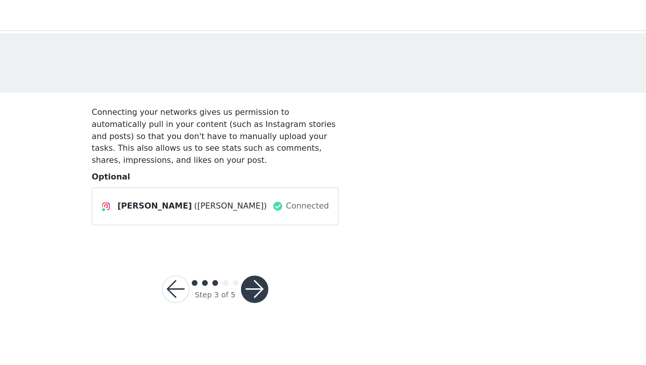
click at [340, 193] on button "button" at bounding box center [349, 191] width 18 height 18
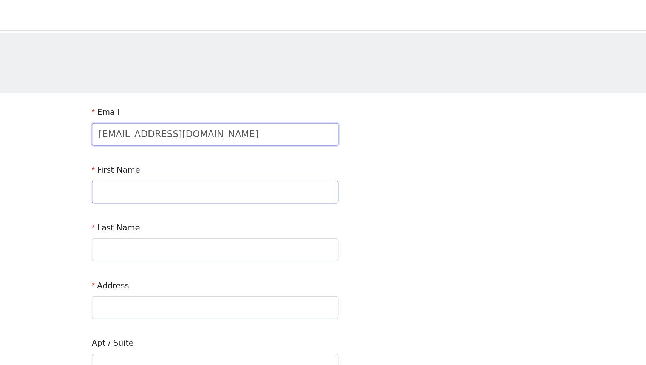
type input "rileyannstillwagon@gmail.com"
type input "riley"
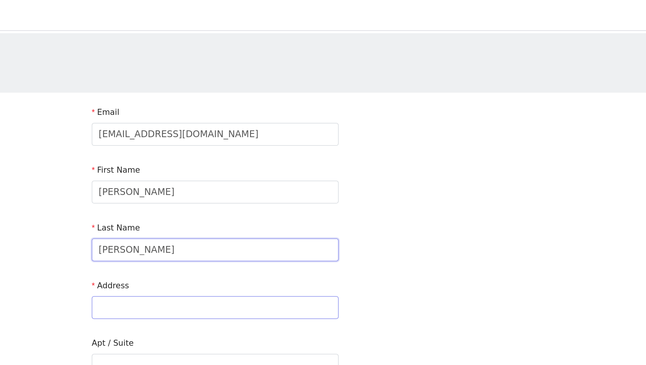
type input "stillwagon"
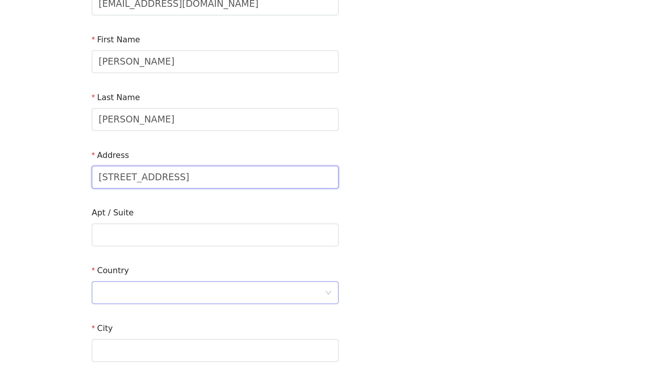
type input "2438 broadmeade rd"
click at [246, 273] on div at bounding box center [320, 280] width 149 height 14
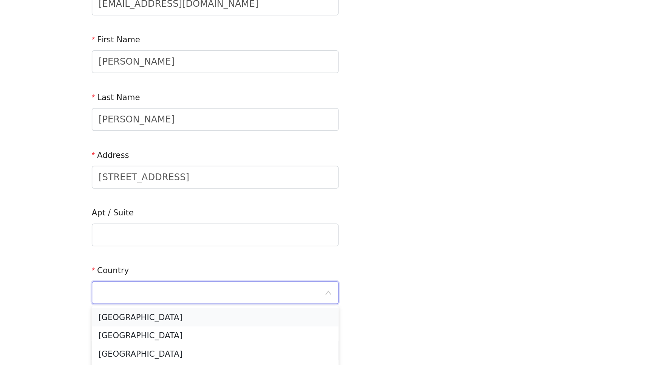
click at [242, 290] on li "United States" at bounding box center [323, 296] width 163 height 12
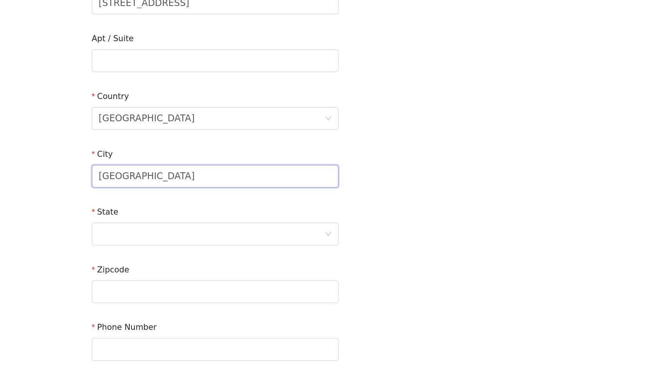
scroll to position [81, 0]
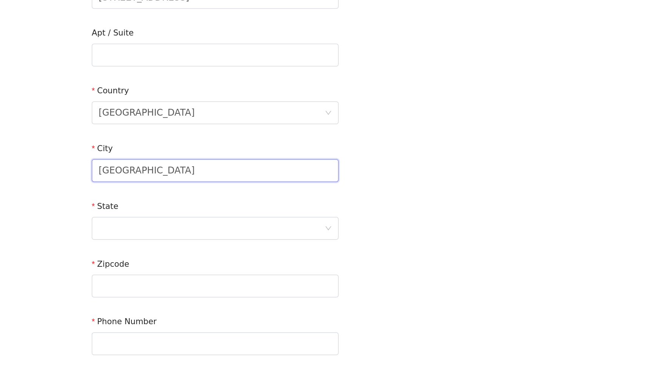
type input "louisville"
click at [242, 256] on div "State" at bounding box center [323, 261] width 163 height 11
click at [246, 268] on div at bounding box center [320, 275] width 149 height 14
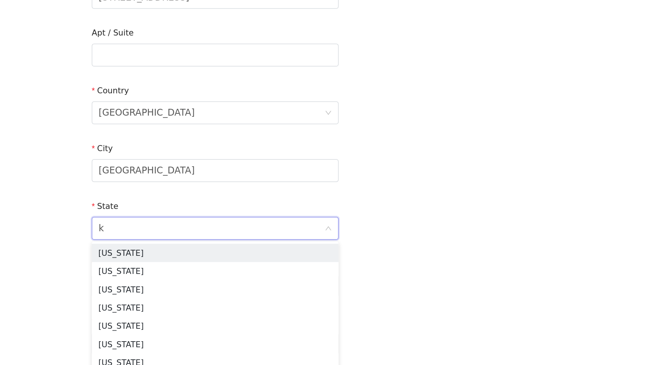
type input "ky"
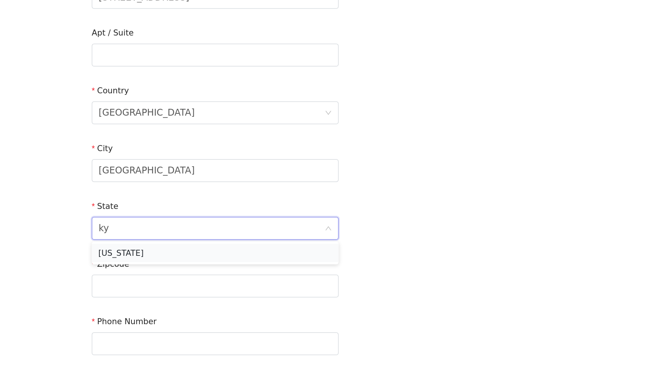
click at [242, 285] on li "Kentucky" at bounding box center [323, 291] width 163 height 12
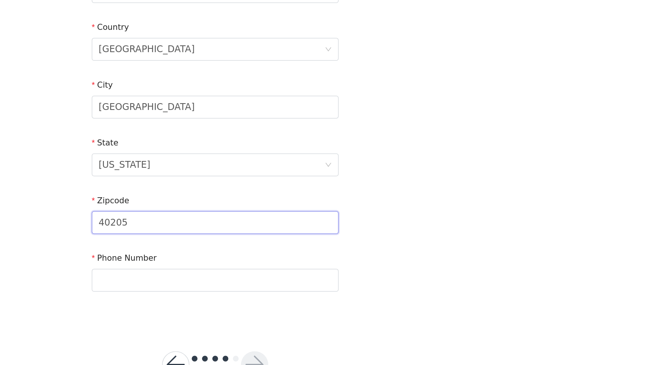
scroll to position [133, 0]
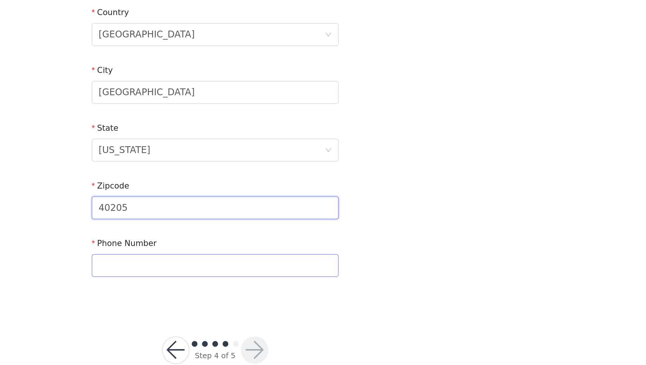
type input "40205"
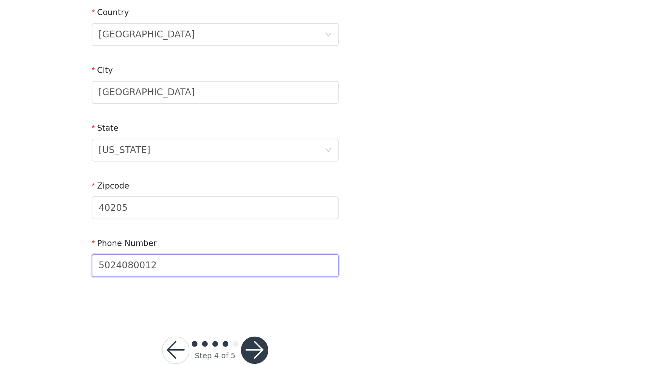
type input "5024080012"
click at [340, 346] on button "button" at bounding box center [349, 355] width 18 height 18
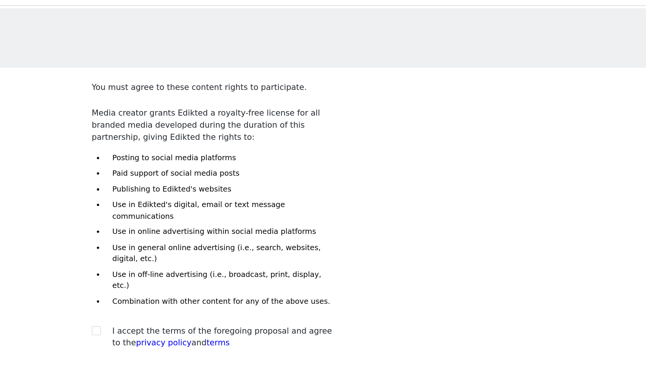
click at [242, 231] on div at bounding box center [247, 235] width 11 height 8
click at [242, 232] on input "checkbox" at bounding box center [244, 234] width 5 height 5
checkbox input "true"
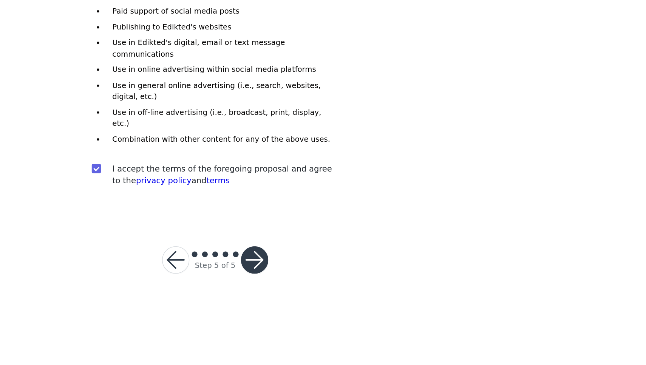
click at [340, 287] on button "button" at bounding box center [349, 296] width 18 height 18
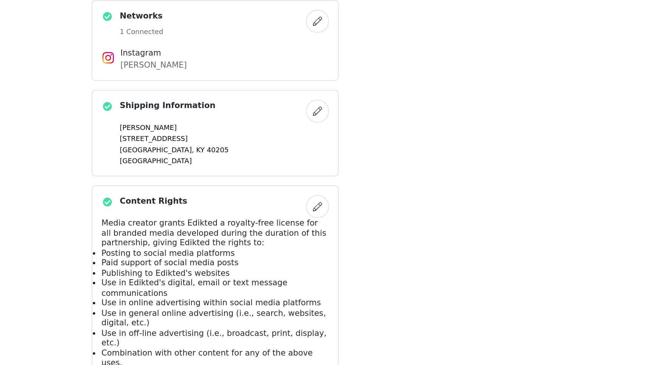
scroll to position [282, 0]
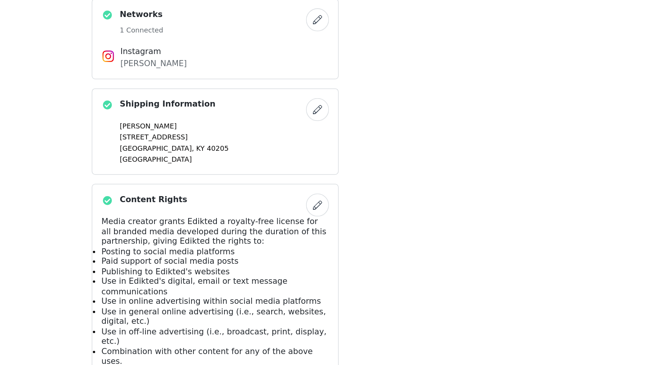
click at [383, 189] on button "button" at bounding box center [390, 196] width 15 height 15
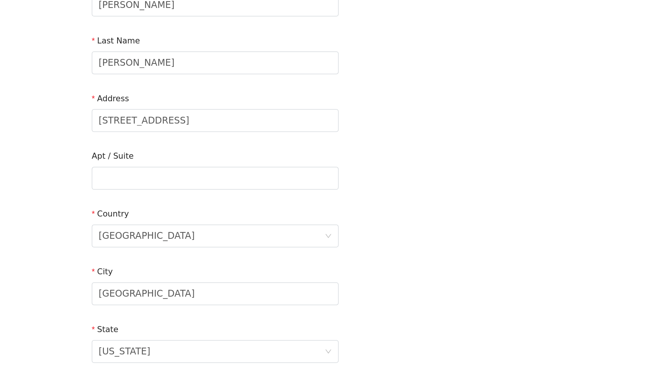
drag, startPoint x: 161, startPoint y: 71, endPoint x: 0, endPoint y: 74, distance: 160.7
click at [0, 74] on div "STEP 4 OF 5 Shipping Information Email rileyannstillwagon@gmail.com First Name …" at bounding box center [323, 241] width 646 height 439
drag, startPoint x: 126, startPoint y: 83, endPoint x: 25, endPoint y: 82, distance: 101.3
type input "2728 glendora ave"
drag, startPoint x: 104, startPoint y: 198, endPoint x: 12, endPoint y: 192, distance: 91.7
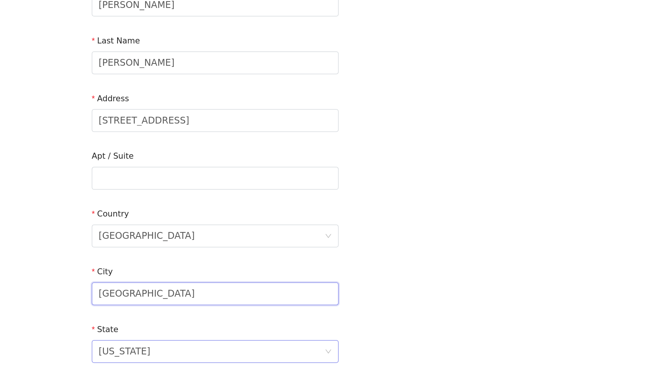
type input "cincinnati"
click at [246, 349] on div "Kentucky" at bounding box center [263, 356] width 34 height 14
type input "oh"
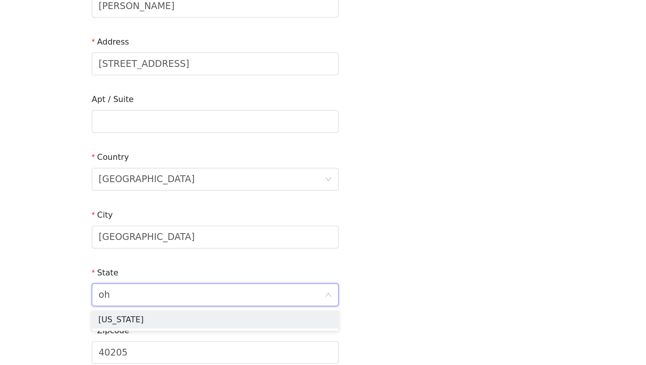
scroll to position [42, 0]
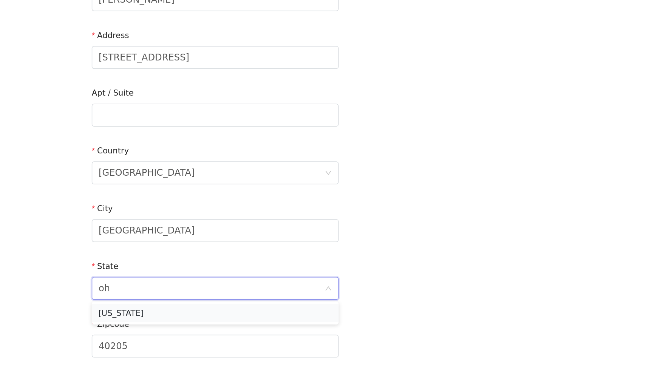
click at [242, 325] on li "Ohio" at bounding box center [323, 331] width 163 height 12
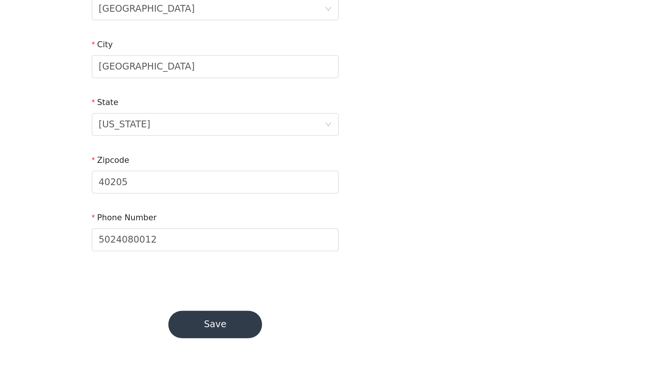
click at [292, 329] on button "Save" at bounding box center [323, 338] width 62 height 18
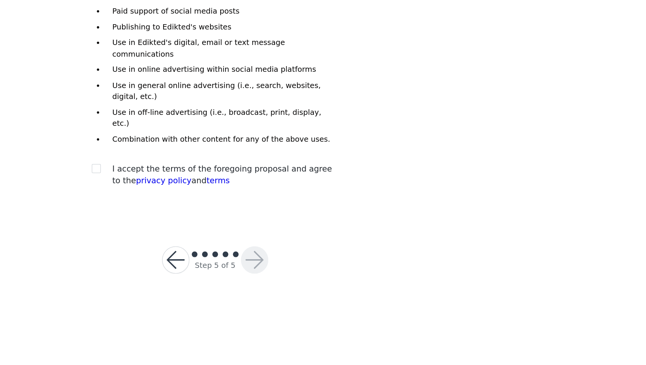
click at [242, 231] on div at bounding box center [247, 235] width 11 height 8
click at [242, 232] on span at bounding box center [245, 235] width 6 height 6
click at [242, 232] on input "checkbox" at bounding box center [244, 234] width 5 height 5
checkbox input "true"
click at [340, 287] on button "button" at bounding box center [349, 296] width 18 height 18
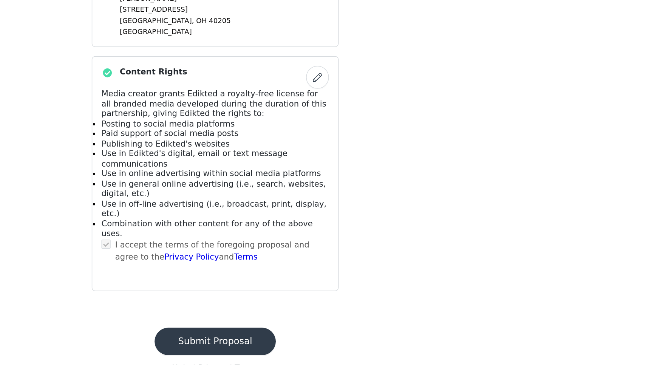
scroll to position [366, 0]
click at [283, 341] on button "Submit Proposal" at bounding box center [323, 350] width 80 height 18
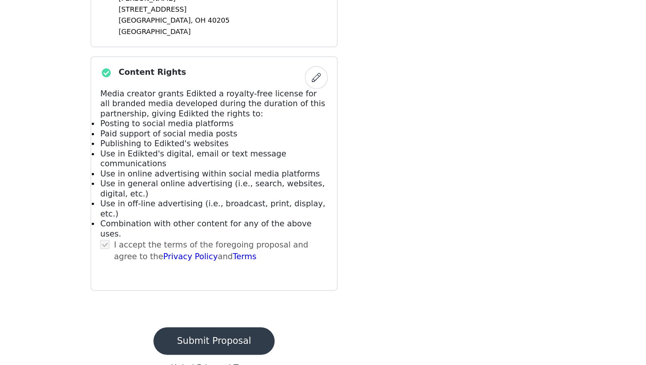
scroll to position [0, 0]
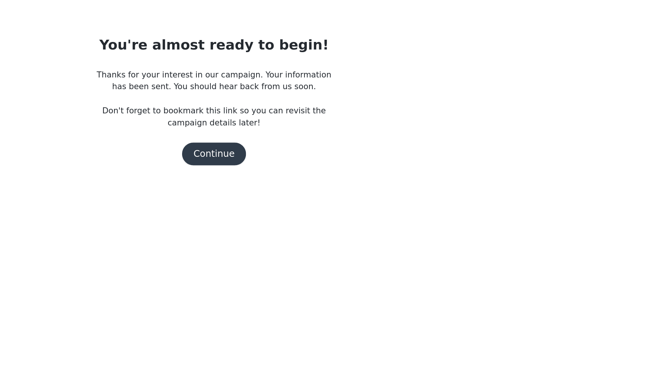
click at [302, 150] on button "Continue" at bounding box center [323, 157] width 42 height 15
